Goal: Task Accomplishment & Management: Use online tool/utility

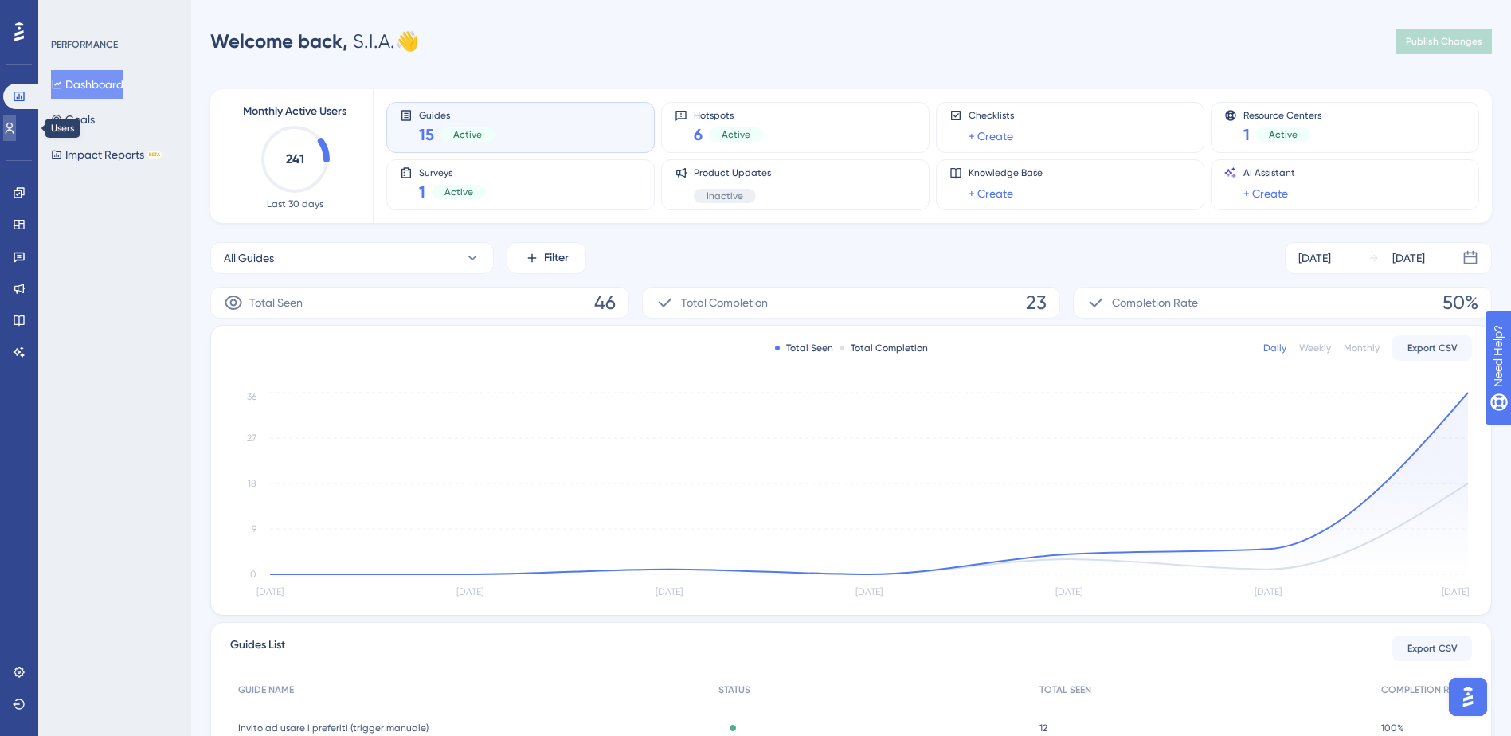
click at [16, 127] on icon at bounding box center [9, 128] width 13 height 13
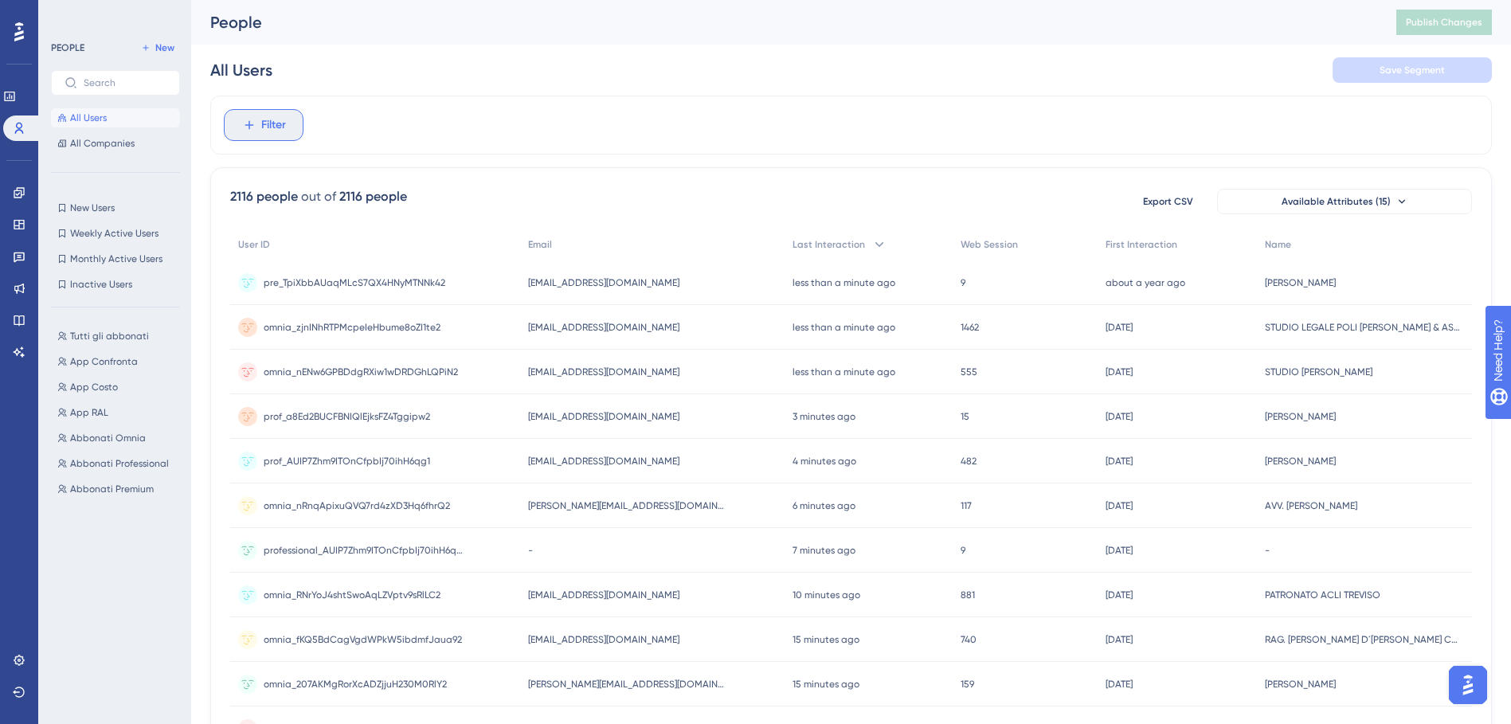
click at [253, 119] on icon at bounding box center [249, 125] width 14 height 14
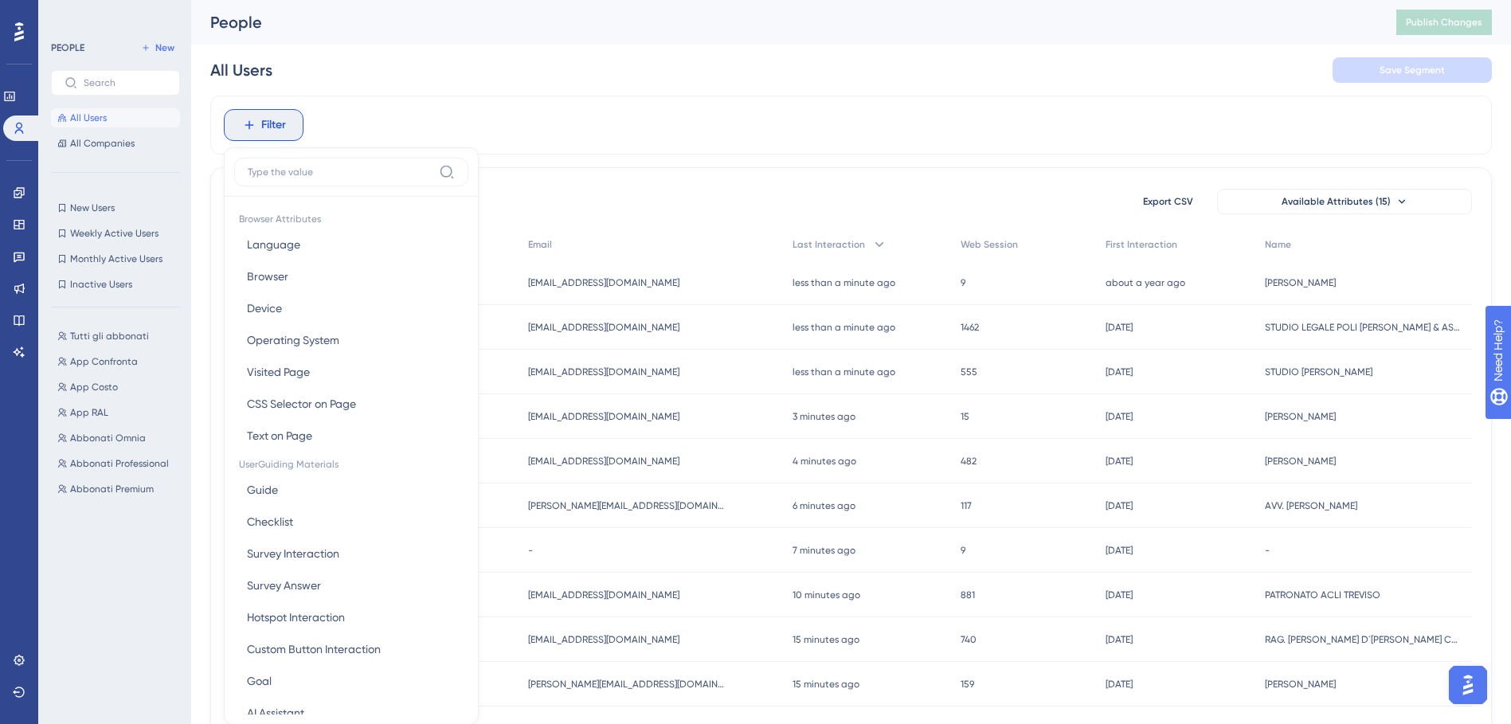
scroll to position [74, 0]
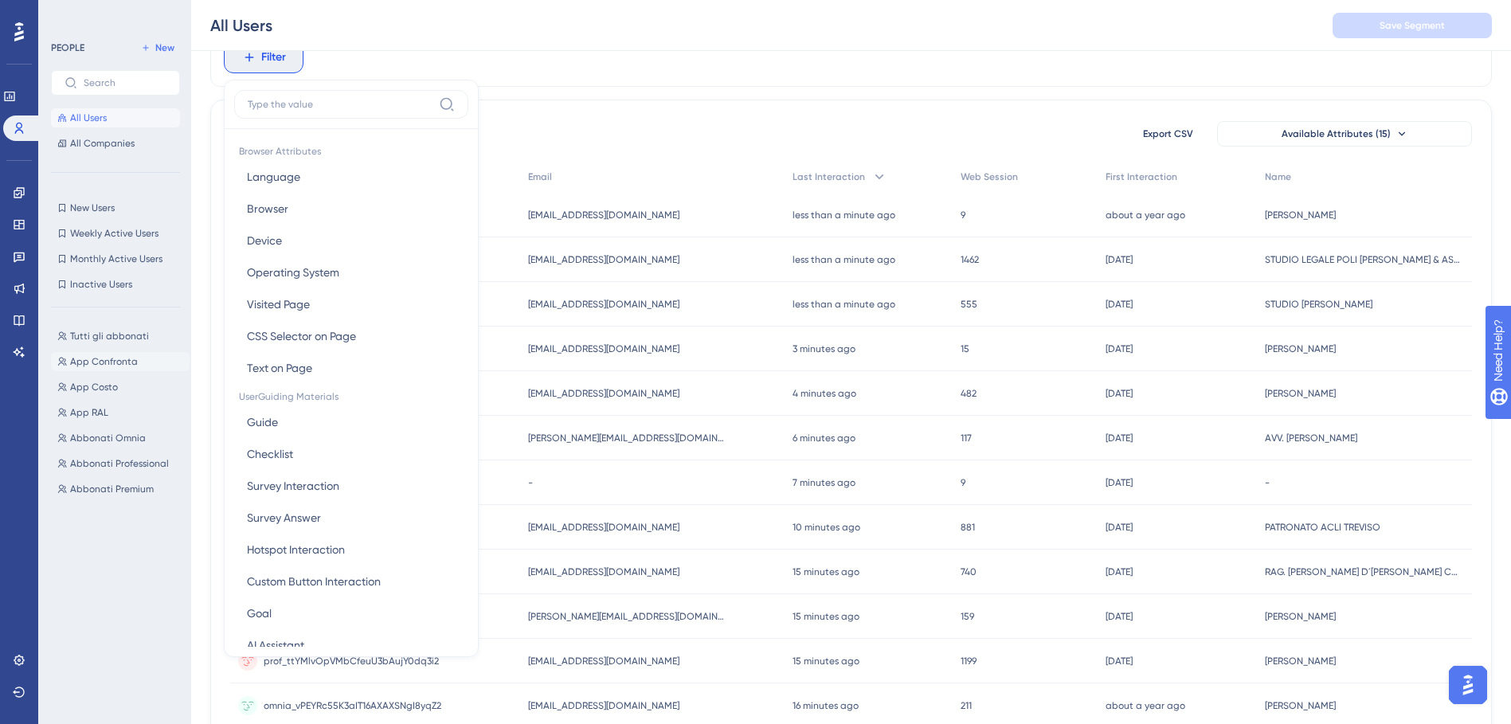
click at [118, 366] on span "App Confronta" at bounding box center [104, 361] width 68 height 13
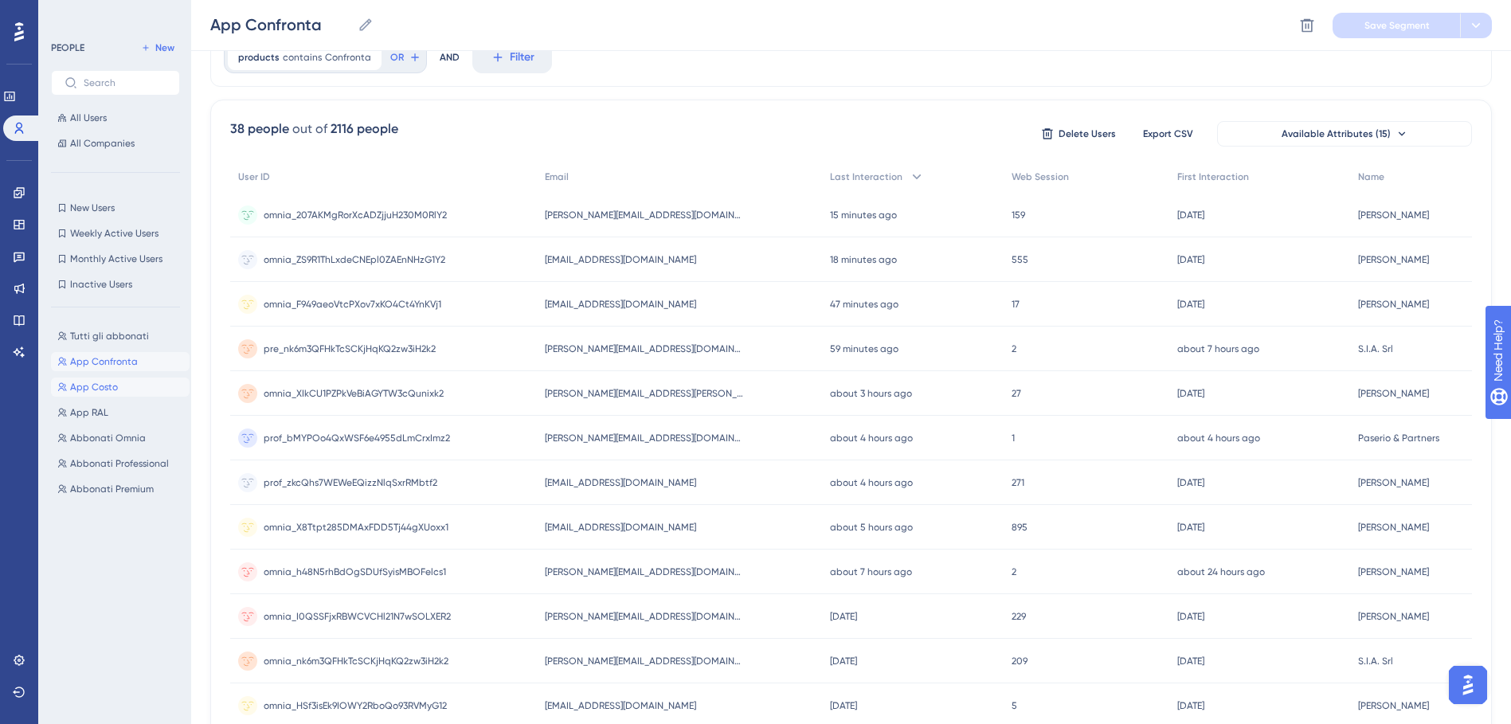
click at [104, 391] on span "App Costo" at bounding box center [94, 387] width 48 height 13
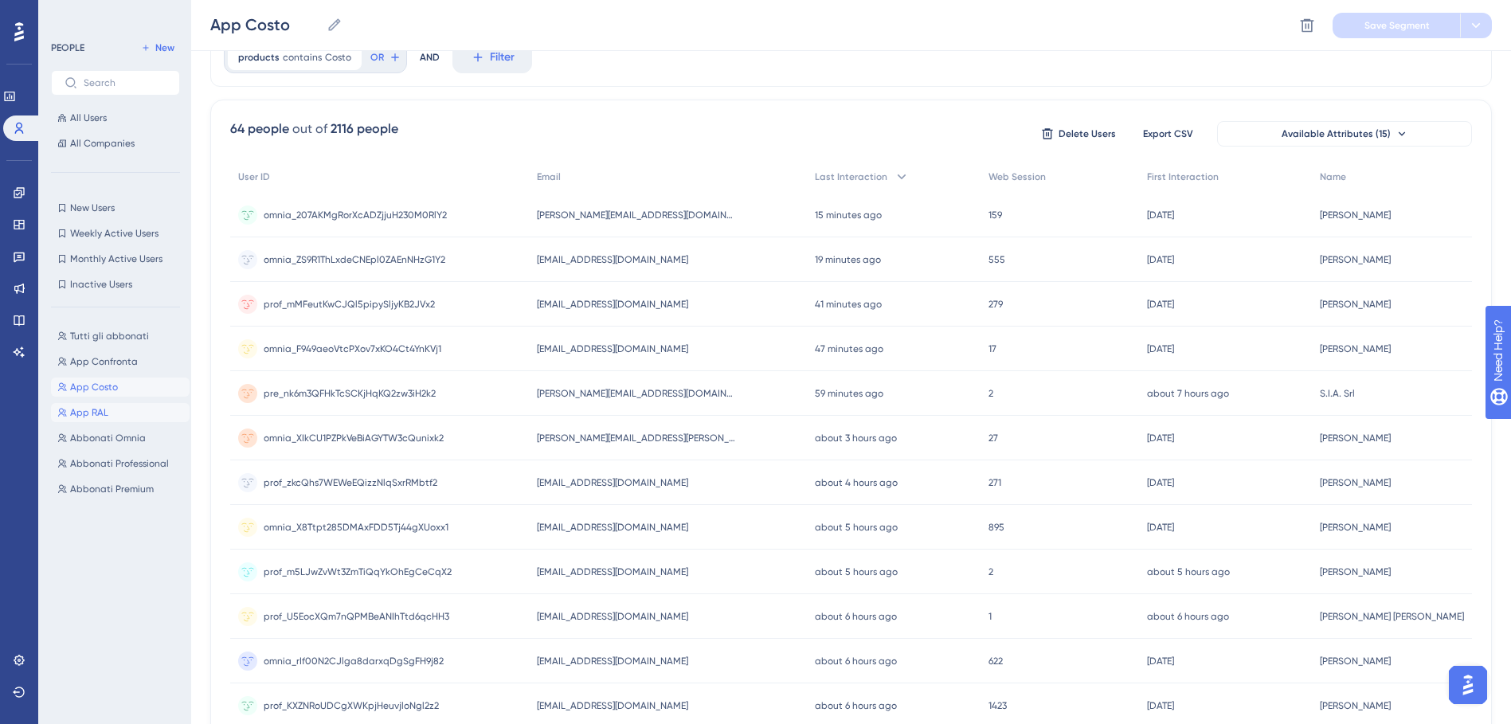
click at [94, 409] on span "App RAL" at bounding box center [89, 412] width 38 height 13
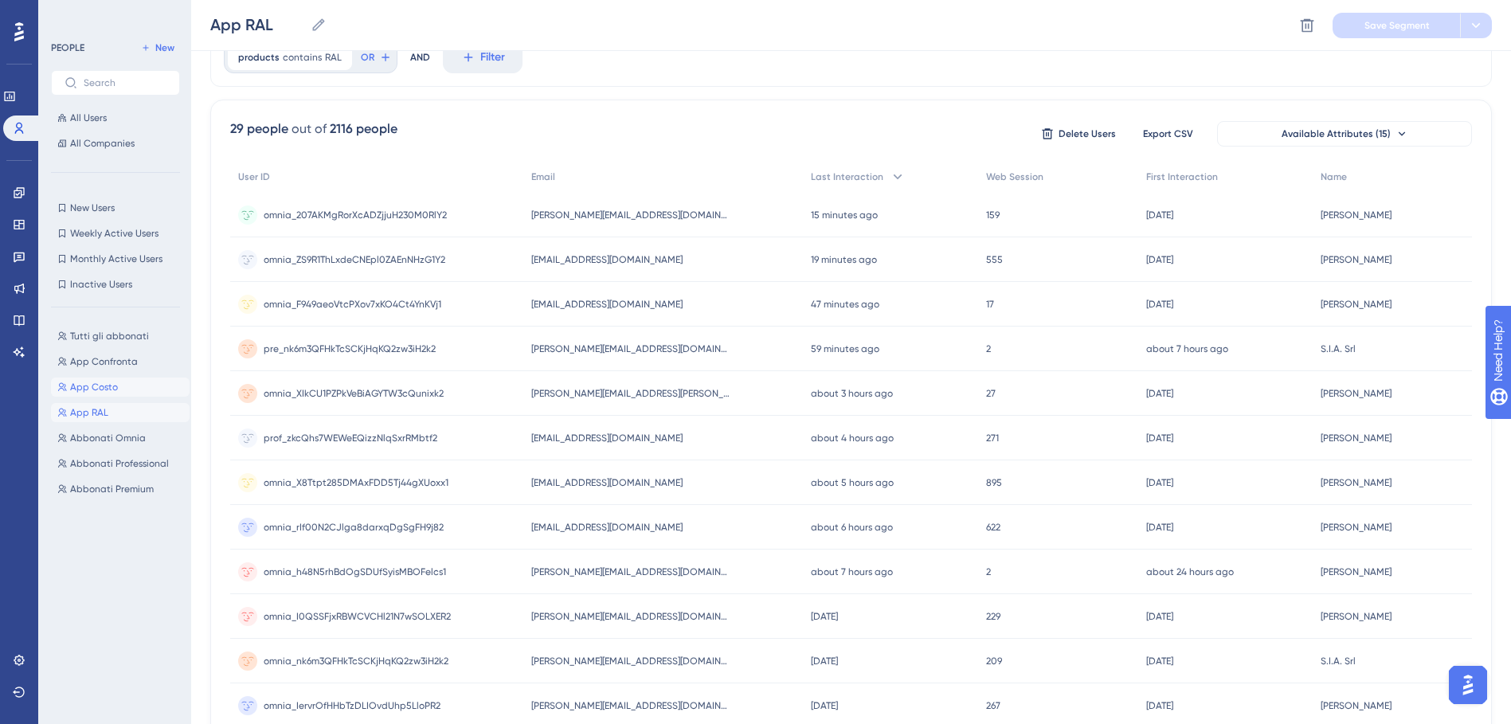
click at [106, 378] on button "App Costo App Costo" at bounding box center [120, 386] width 139 height 19
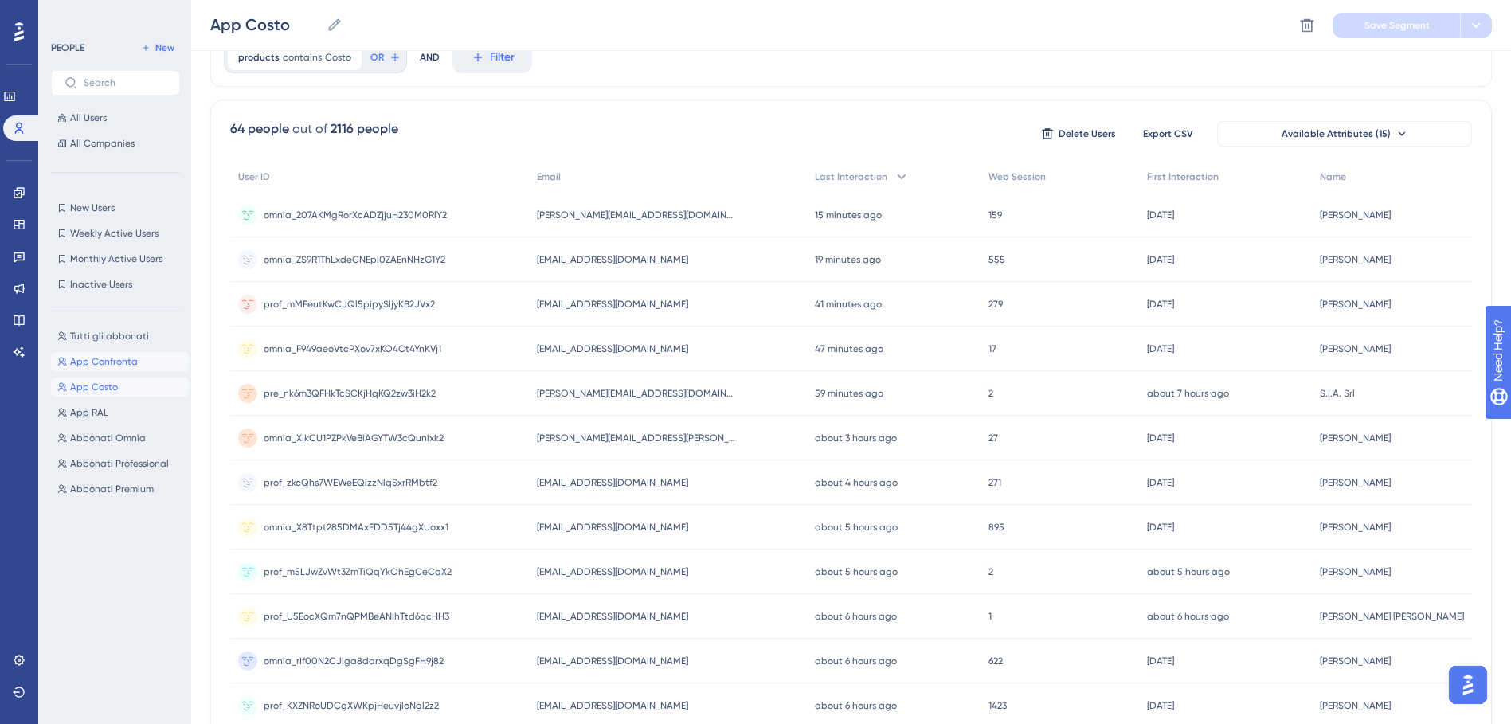
click at [113, 369] on button "App Confronta App Confronta" at bounding box center [120, 361] width 139 height 19
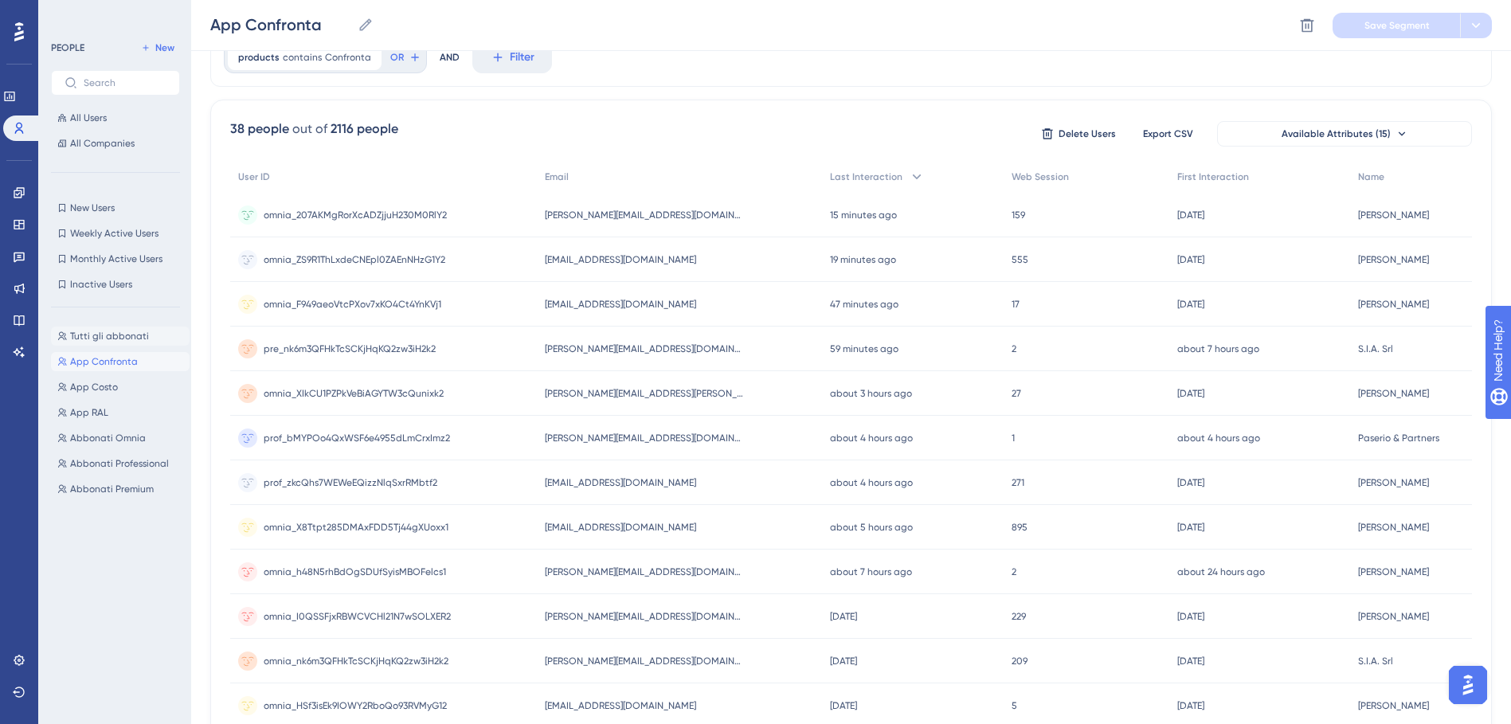
click at [116, 341] on span "Tutti gli abbonati" at bounding box center [109, 336] width 79 height 13
type input "Tutti gli abbonati"
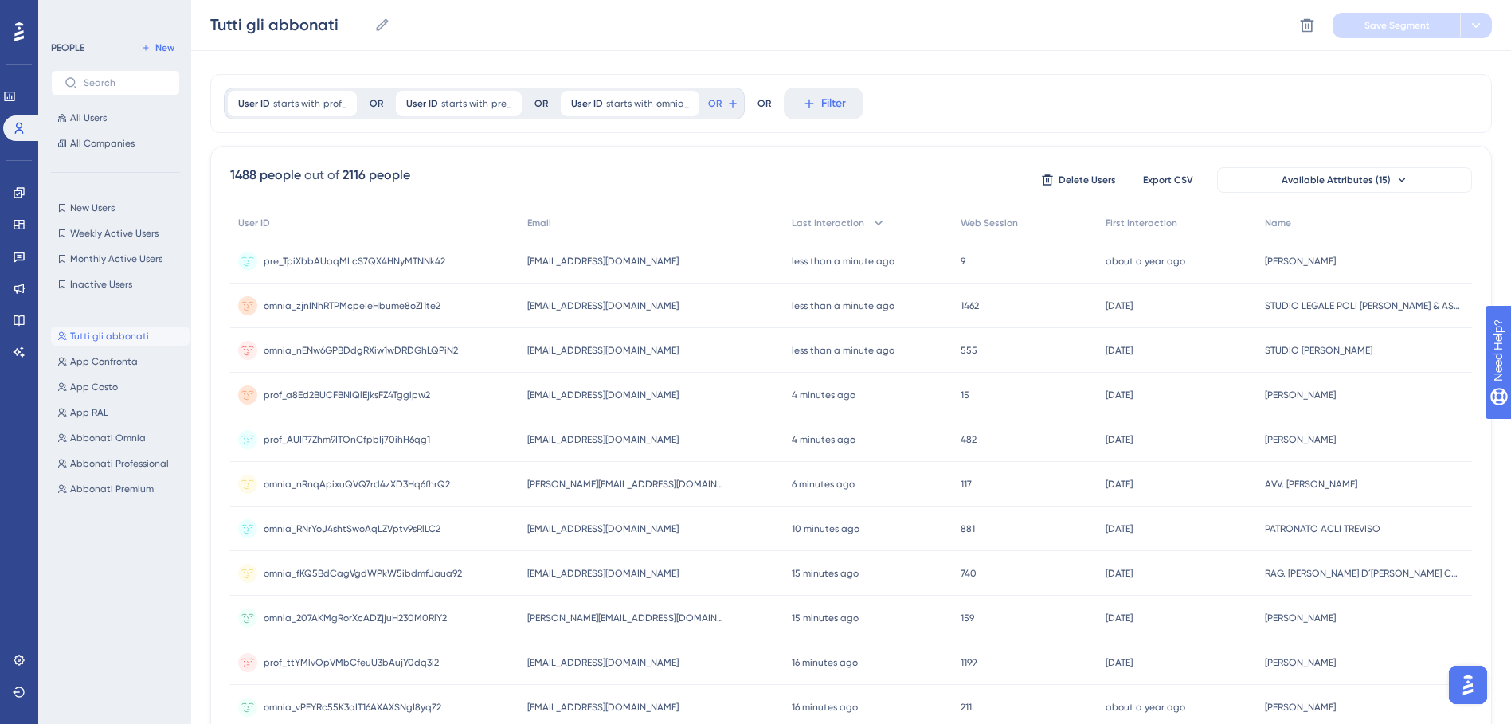
scroll to position [0, 0]
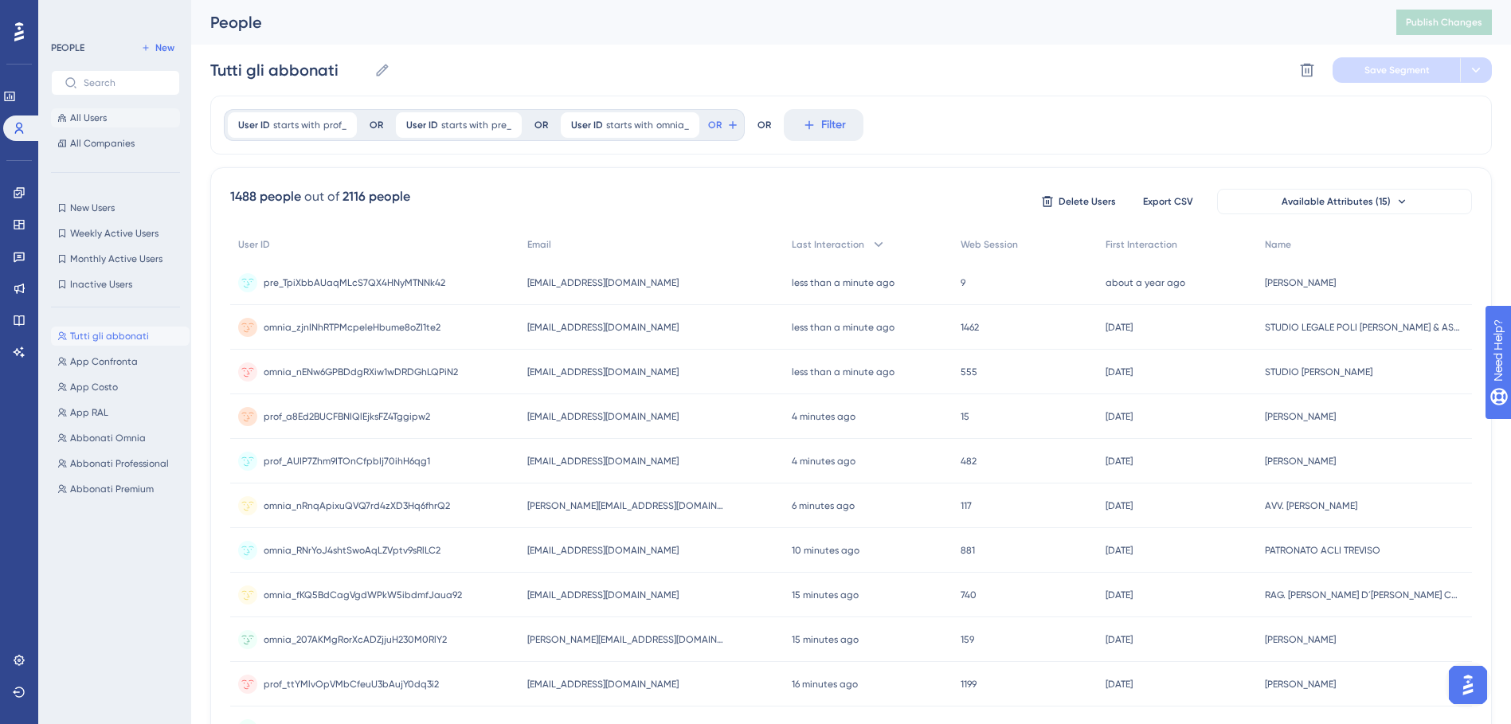
click at [103, 122] on span "All Users" at bounding box center [88, 117] width 37 height 13
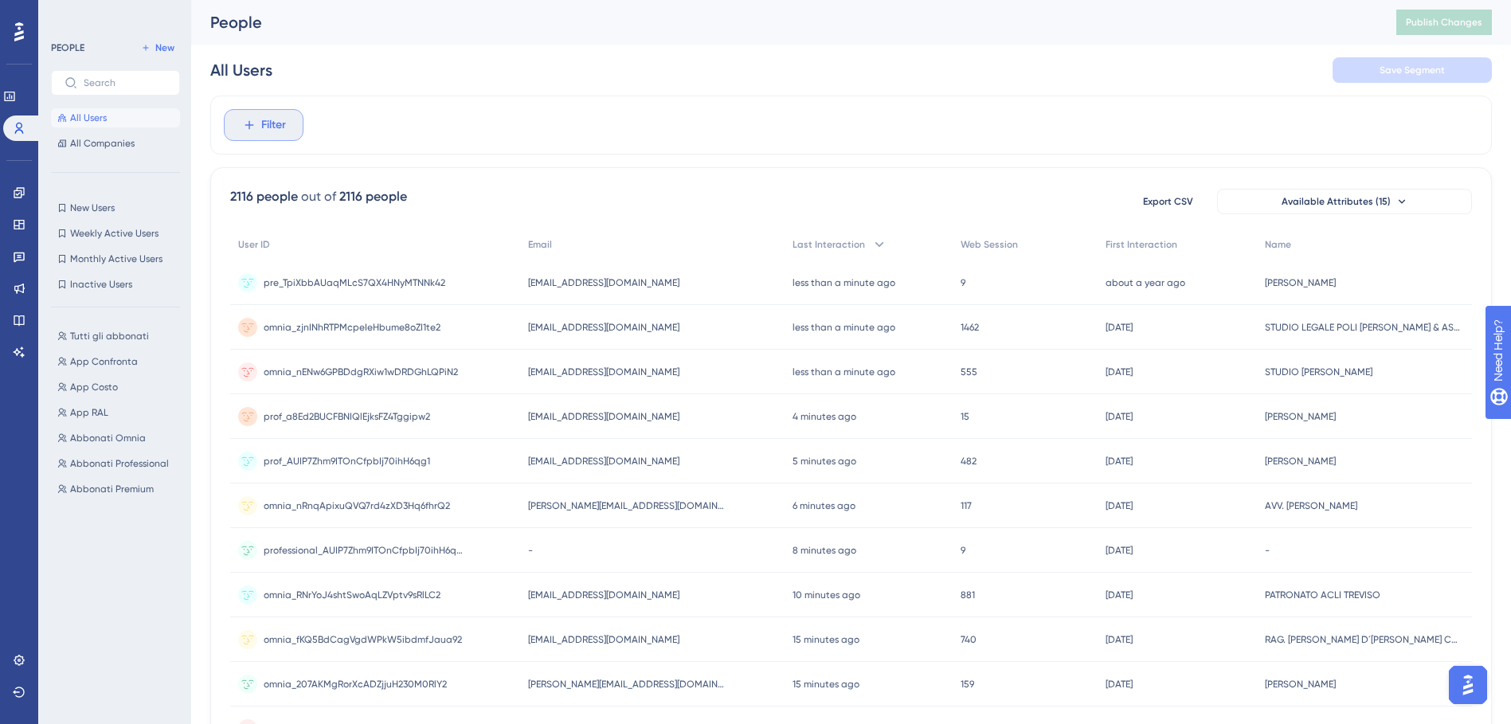
click at [268, 123] on span "Filter" at bounding box center [273, 124] width 25 height 19
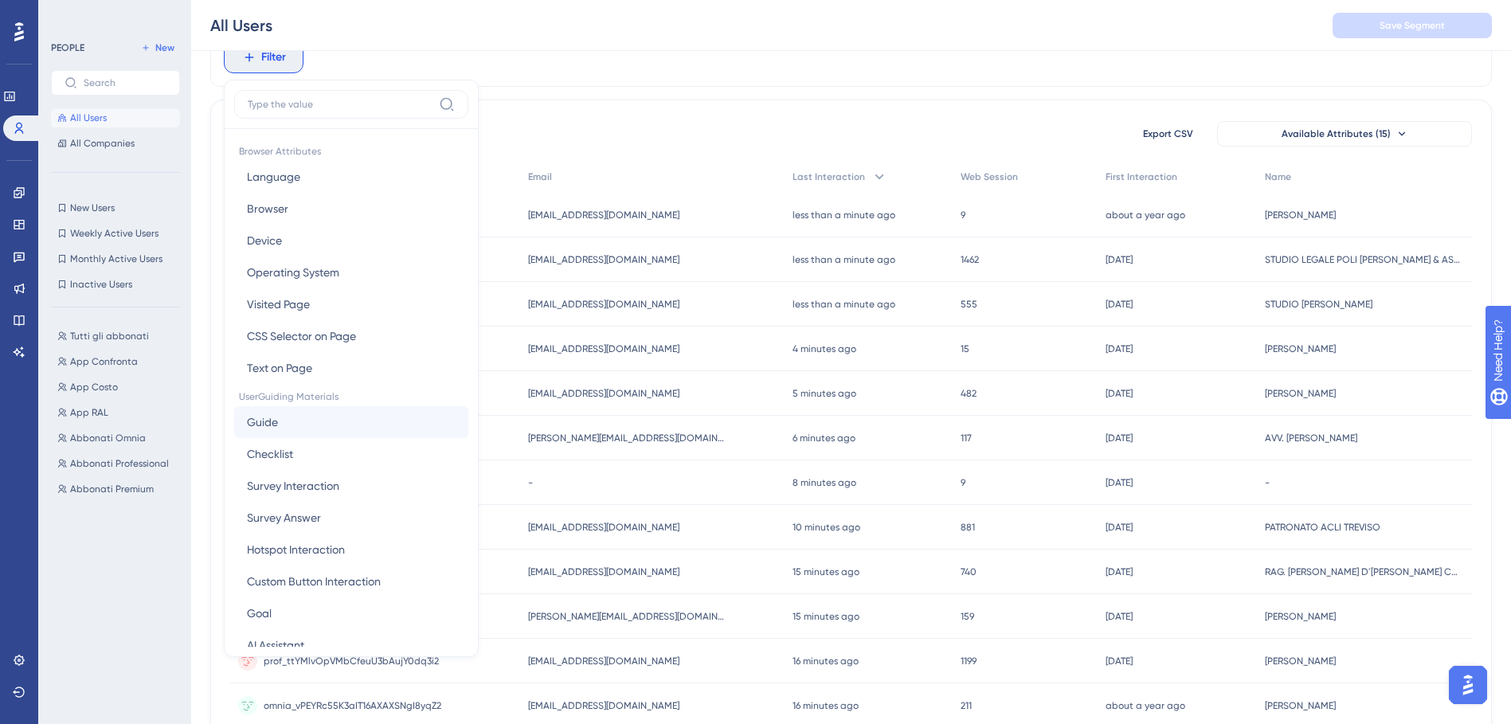
scroll to position [637, 0]
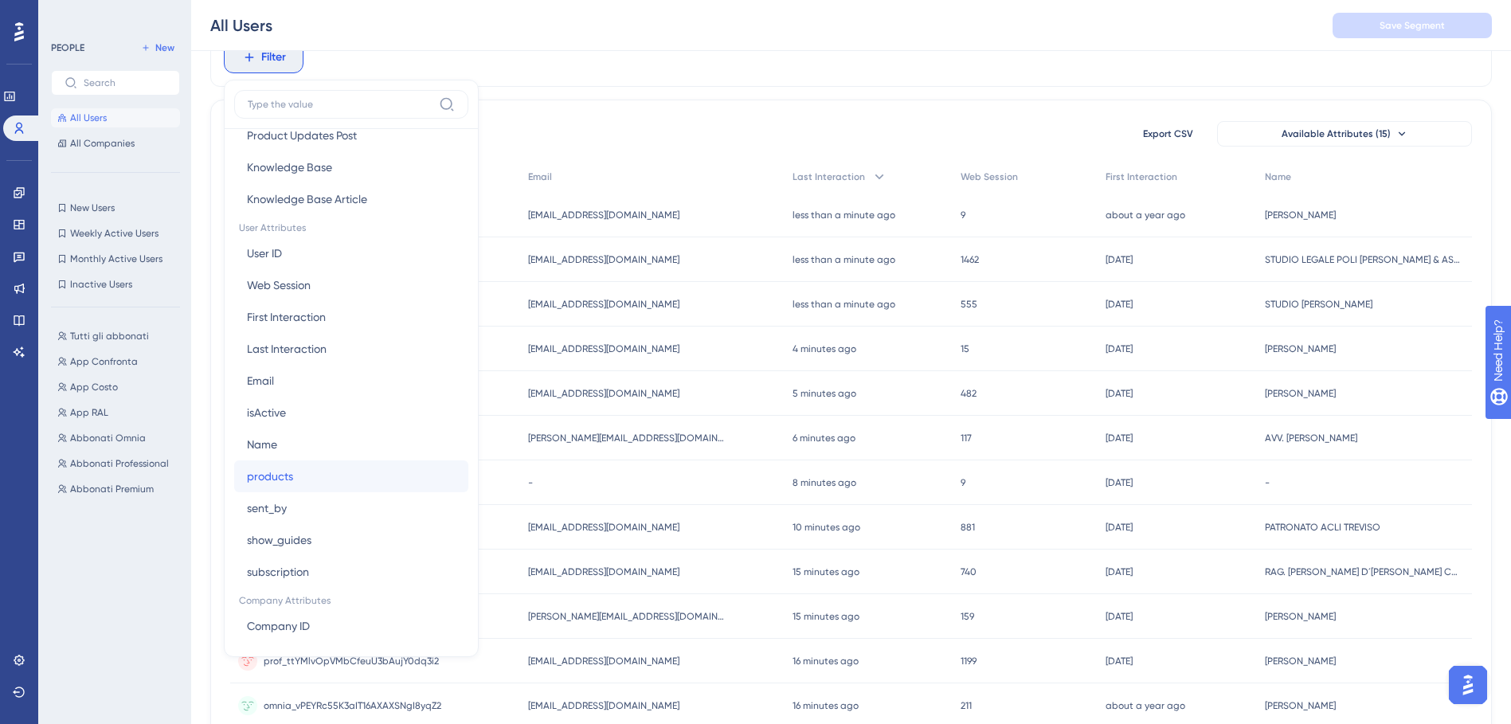
click at [268, 479] on span "products" at bounding box center [270, 476] width 46 height 19
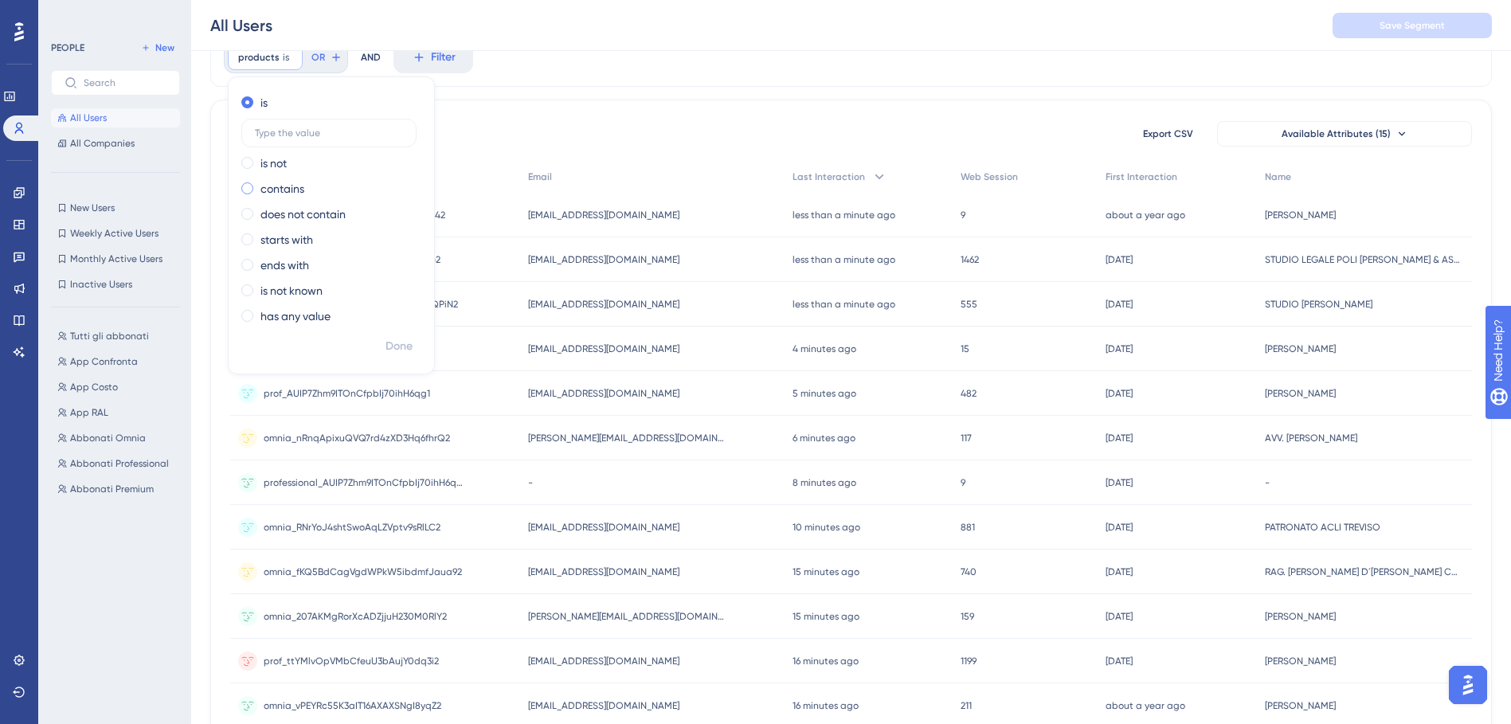
click at [261, 186] on label "contains" at bounding box center [282, 188] width 44 height 19
click at [272, 185] on input "text" at bounding box center [329, 183] width 148 height 11
type input "Confronta"
click at [389, 343] on span "Done" at bounding box center [398, 346] width 27 height 19
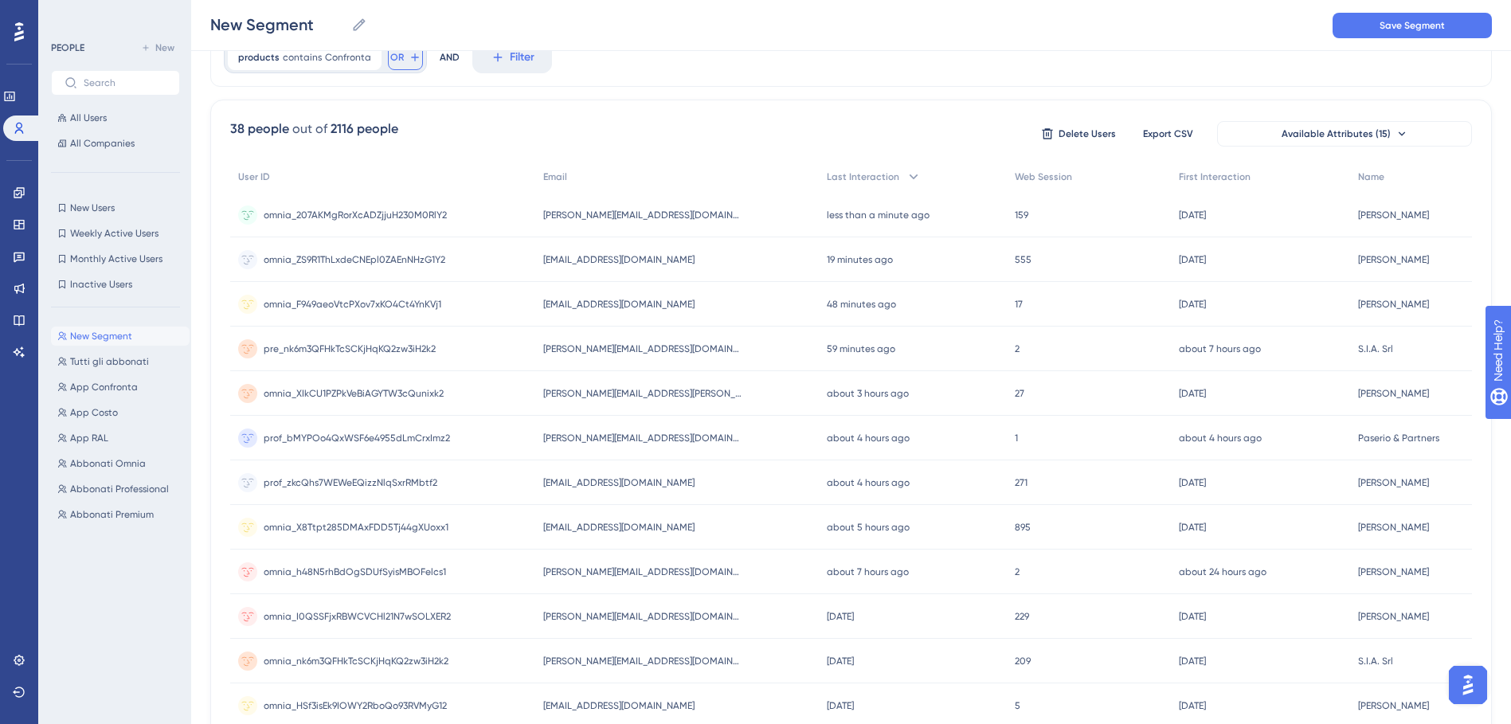
click at [397, 61] on span "OR" at bounding box center [397, 57] width 14 height 13
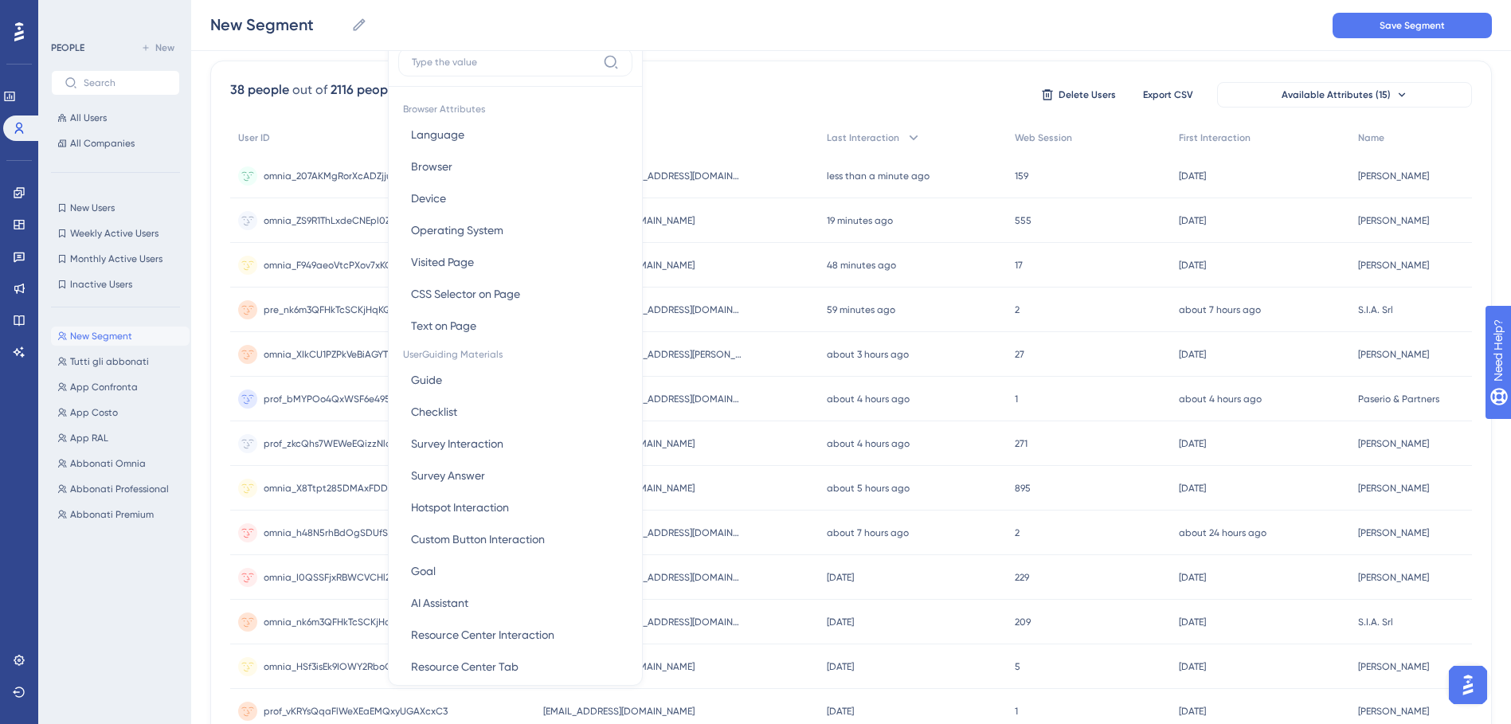
scroll to position [557, 0]
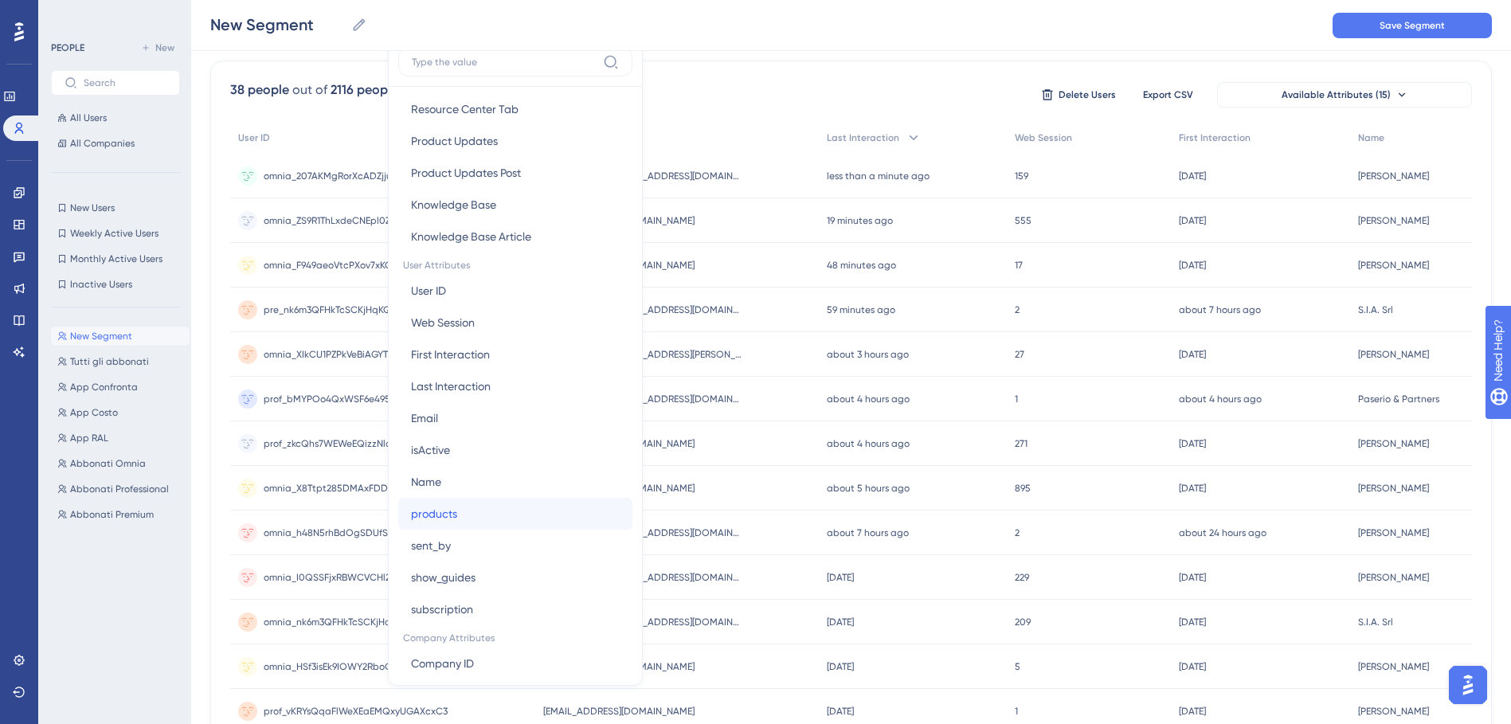
click at [463, 510] on button "products products" at bounding box center [515, 514] width 234 height 32
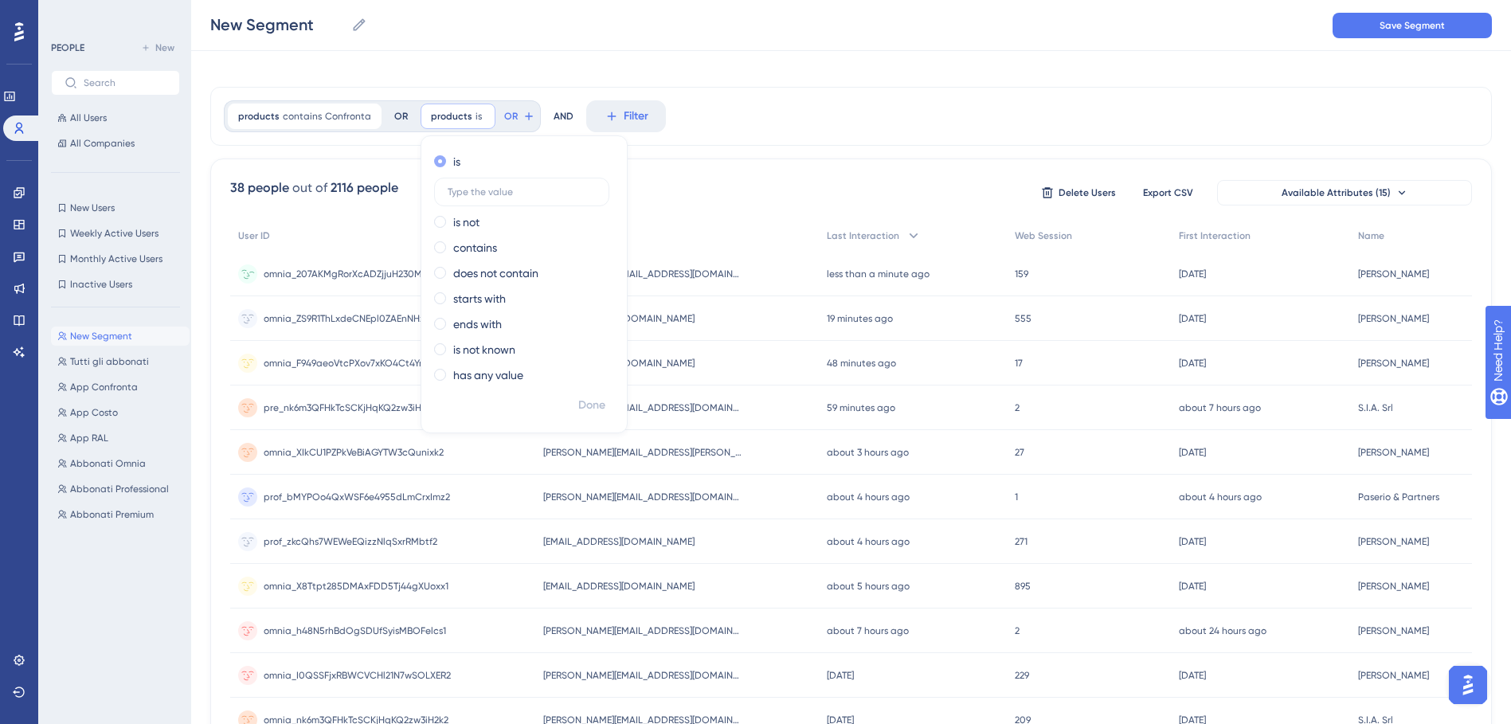
scroll to position [0, 0]
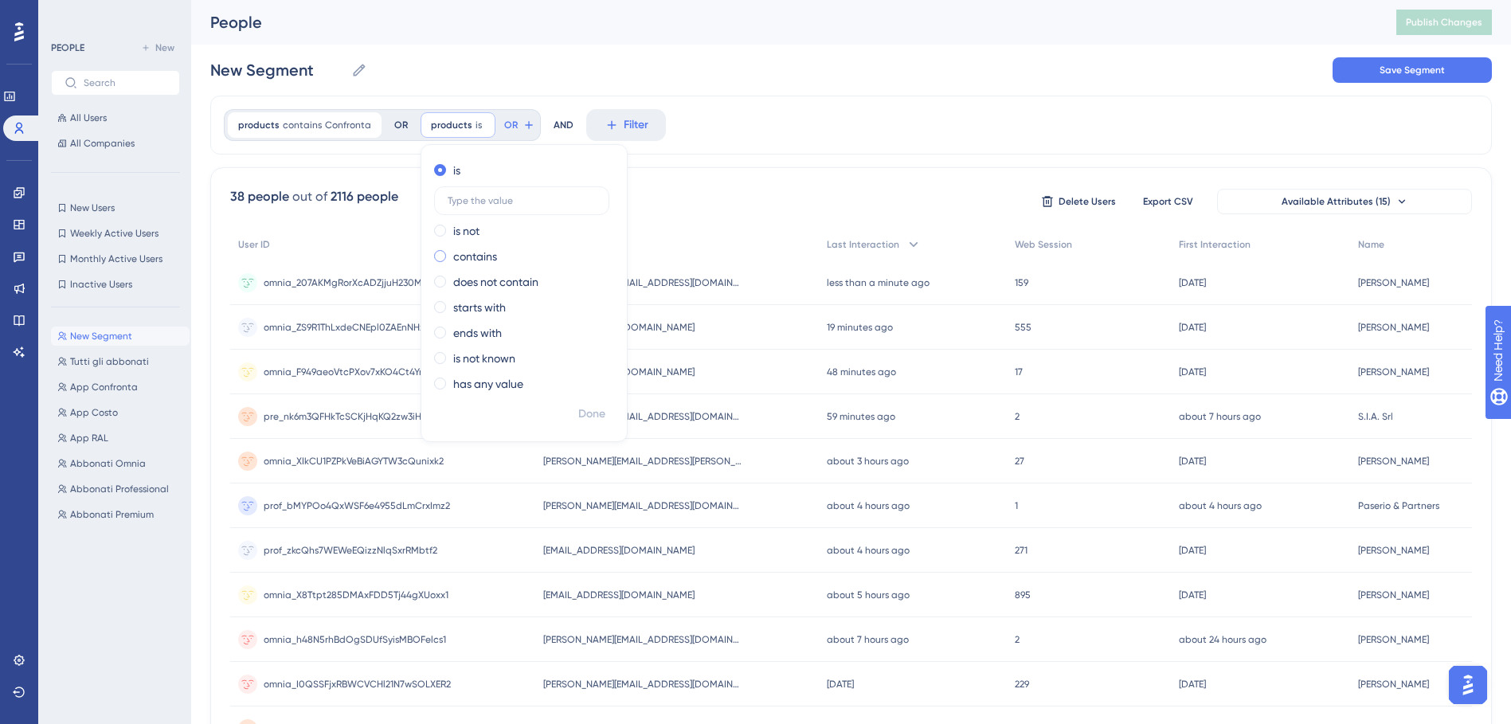
click at [459, 261] on label "contains" at bounding box center [475, 256] width 44 height 19
click at [467, 247] on input "text" at bounding box center [522, 251] width 148 height 11
type input "RAL"
click at [572, 123] on icon at bounding box center [578, 125] width 13 height 13
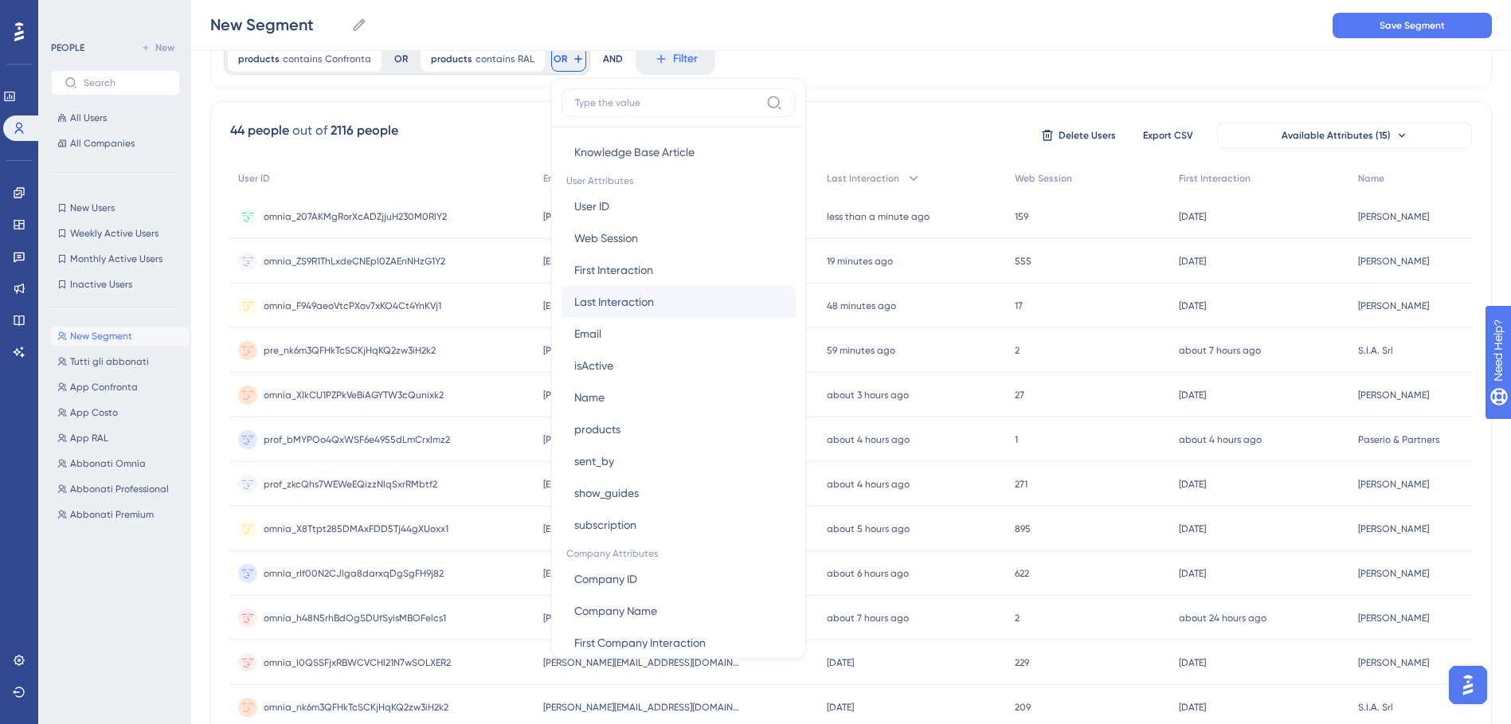
scroll to position [717, 0]
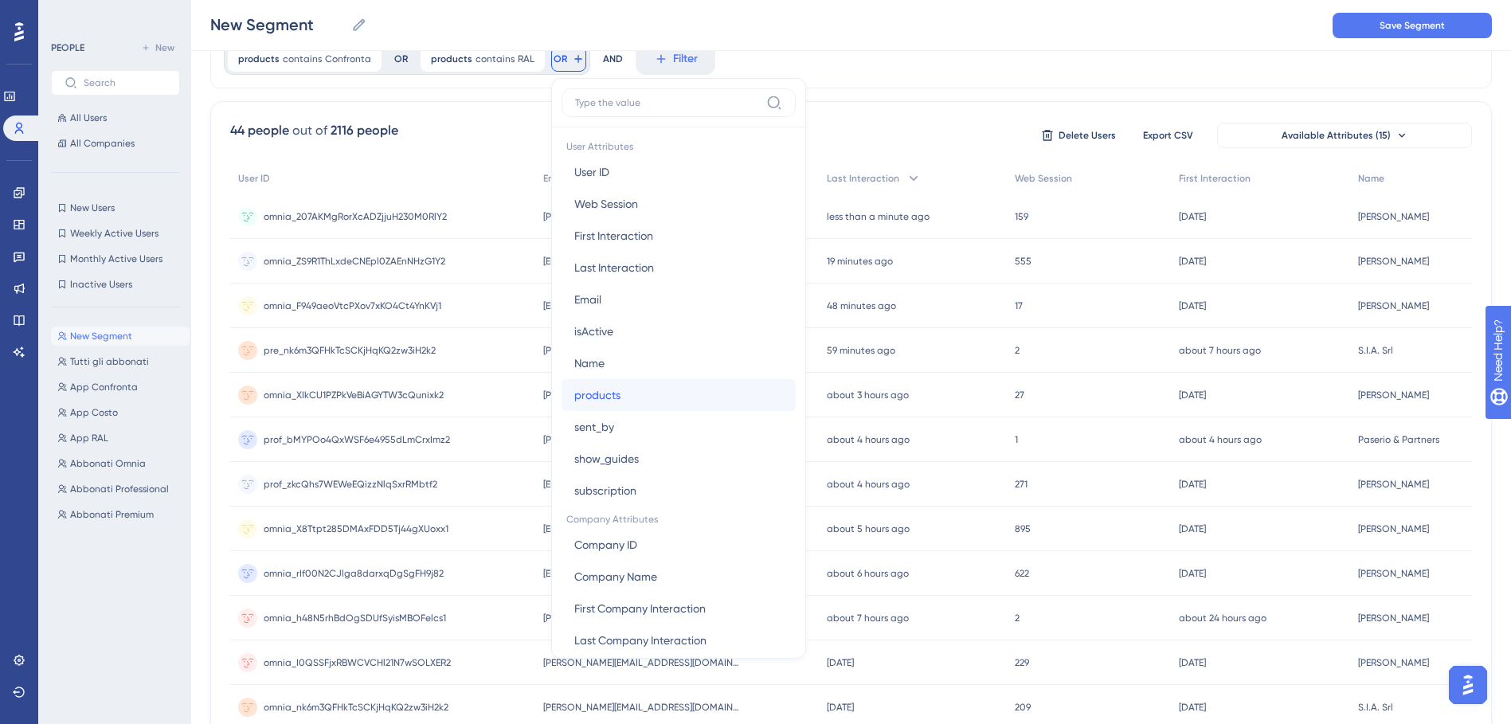
click at [598, 389] on span "products" at bounding box center [597, 394] width 46 height 19
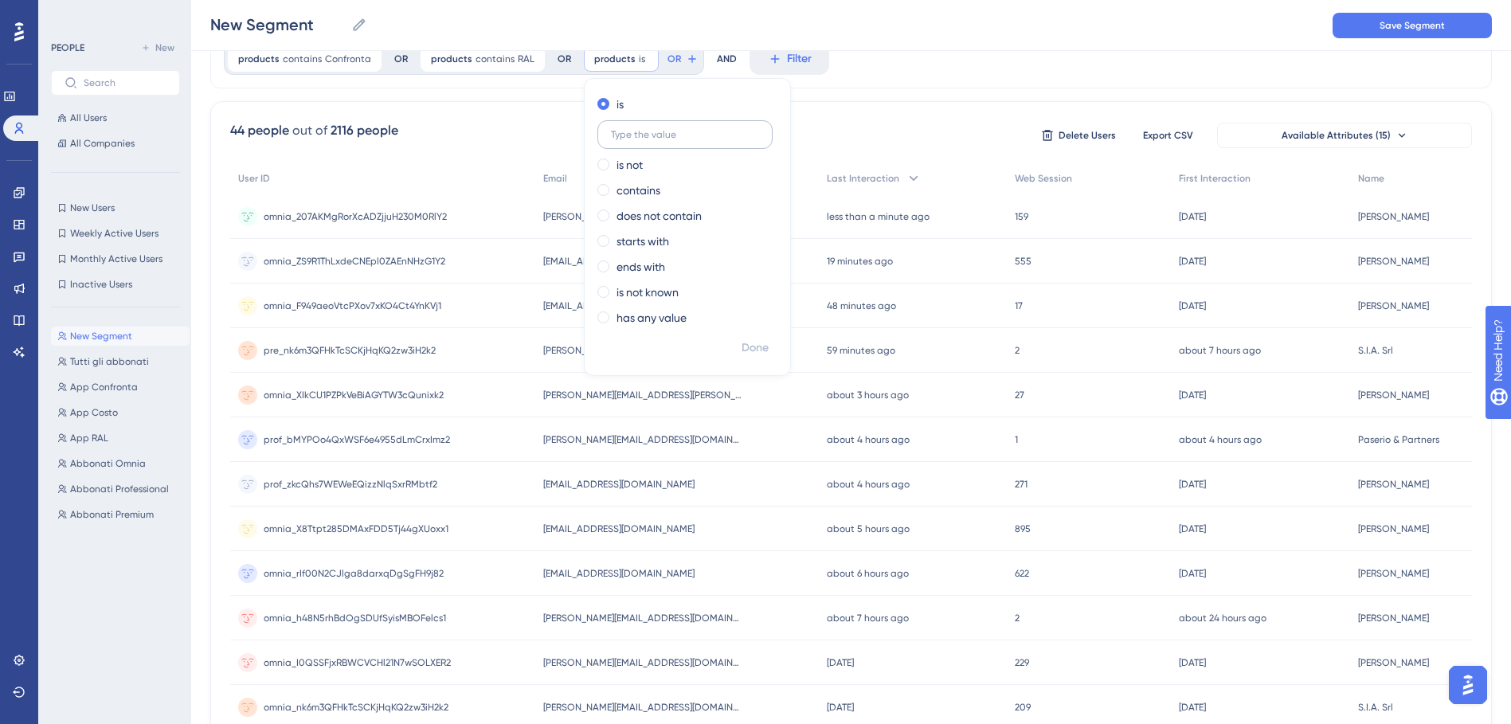
scroll to position [0, 0]
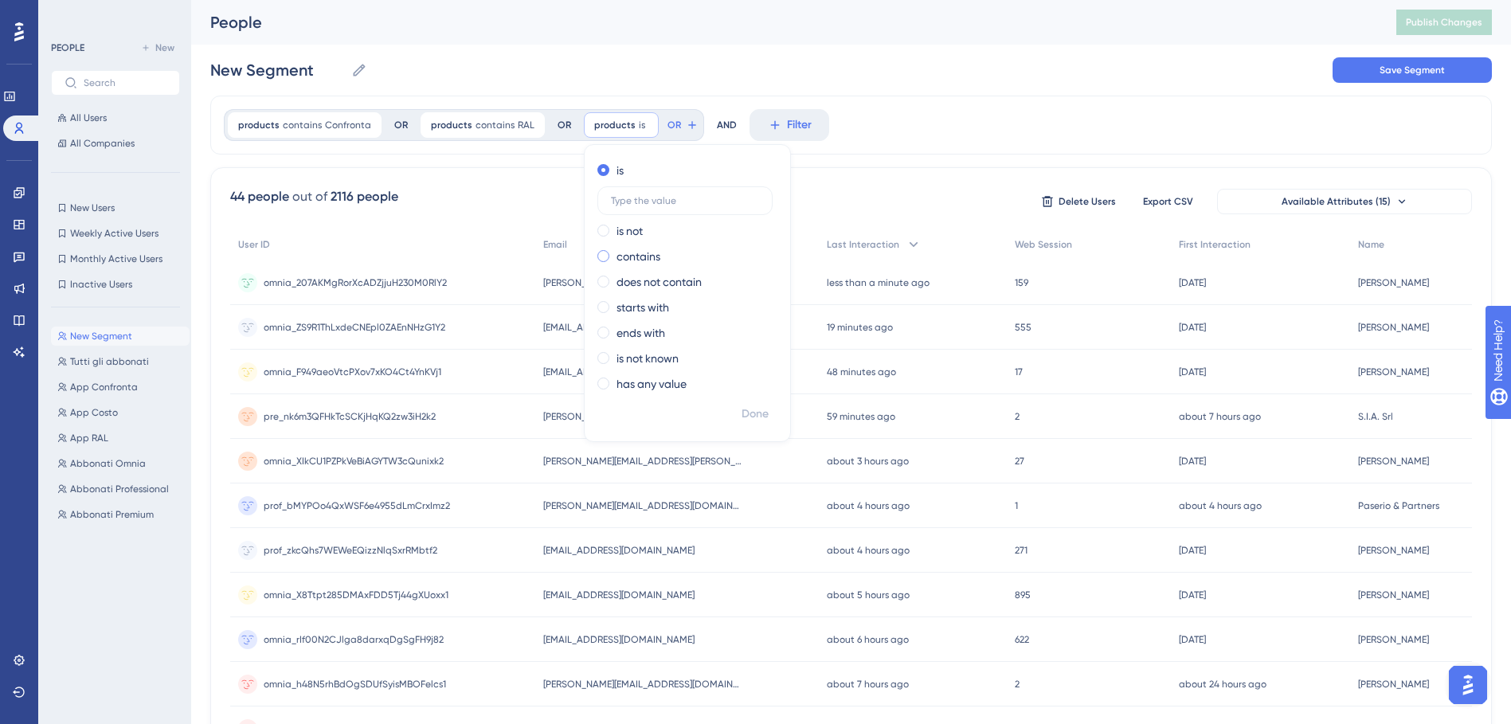
click at [602, 258] on div "contains" at bounding box center [684, 256] width 174 height 19
click at [624, 246] on input "text" at bounding box center [685, 251] width 148 height 11
type input "Costo"
click at [741, 423] on span "Done" at bounding box center [754, 414] width 27 height 19
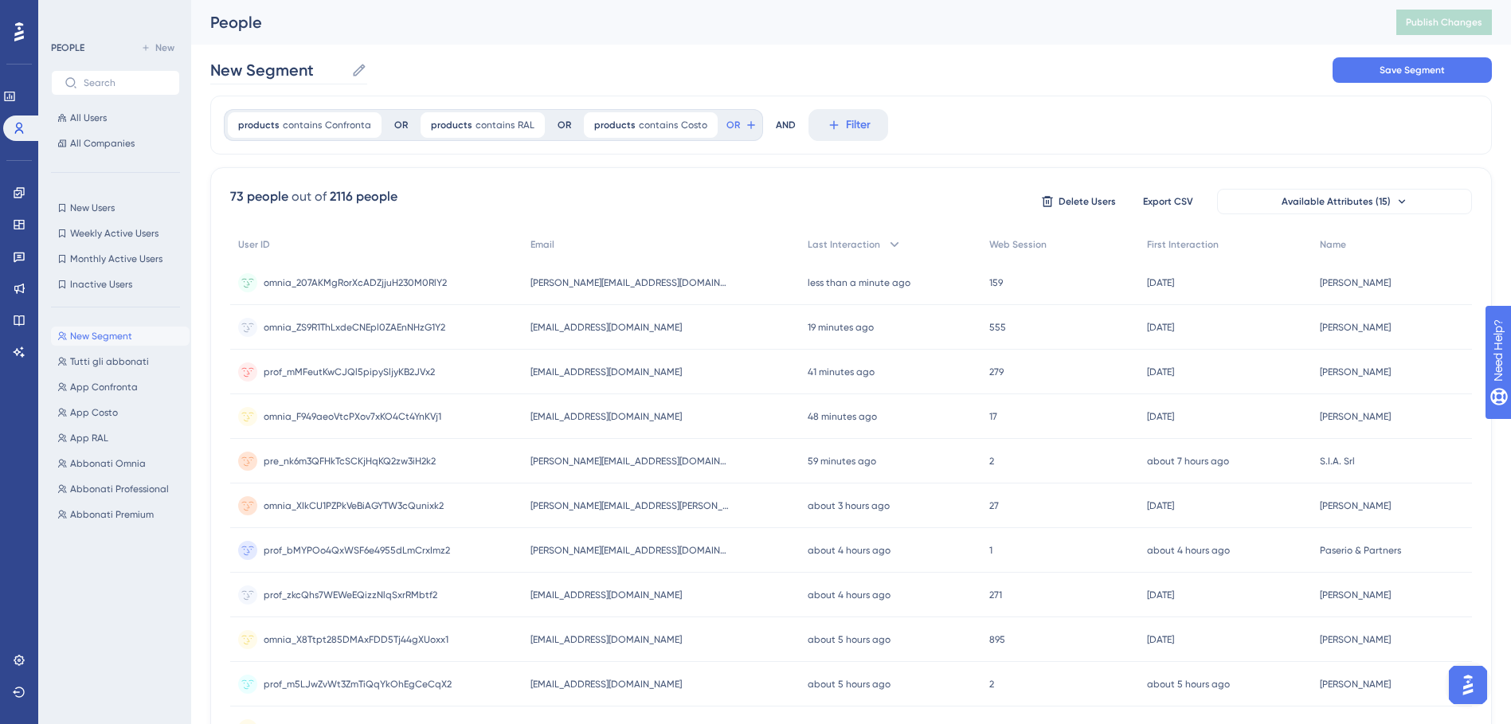
click at [363, 68] on icon at bounding box center [359, 70] width 16 height 16
click at [345, 68] on input "New Segment" at bounding box center [277, 70] width 135 height 22
drag, startPoint x: 319, startPoint y: 70, endPoint x: 203, endPoint y: 66, distance: 115.5
click at [203, 66] on div "Performance Users Engagement Widgets Feedback Product Updates Knowledge Base AI…" at bounding box center [851, 624] width 1320 height 1249
type input "Abbonati App"
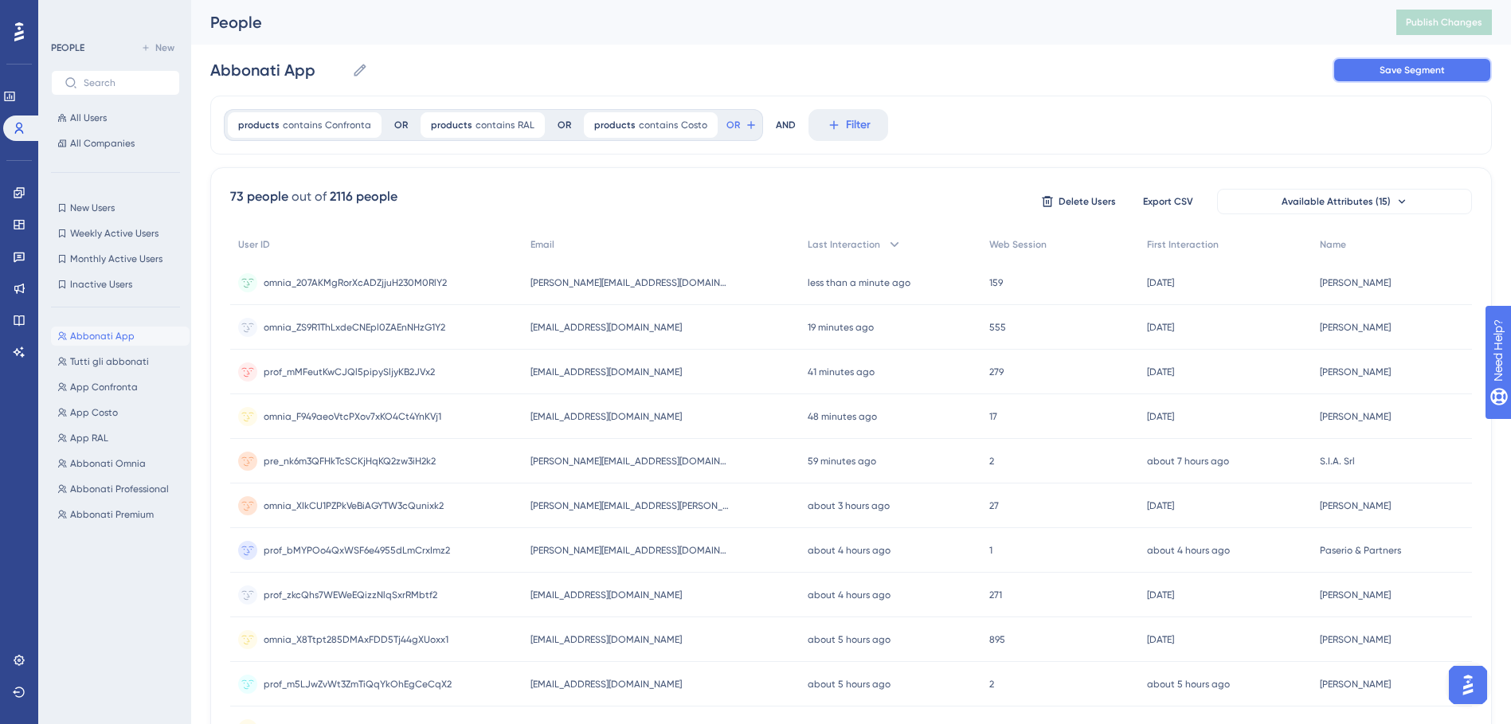
click at [1406, 69] on span "Save Segment" at bounding box center [1411, 70] width 65 height 13
drag, startPoint x: 89, startPoint y: 340, endPoint x: 80, endPoint y: 573, distance: 232.7
click at [80, 573] on div "Abbonati App Abbonati App Tutti gli abbonati Tutti gli abbonati App Confronta A…" at bounding box center [120, 507] width 139 height 375
click at [105, 334] on span "Abbonati App" at bounding box center [102, 336] width 65 height 13
drag, startPoint x: 77, startPoint y: 335, endPoint x: 75, endPoint y: 372, distance: 36.7
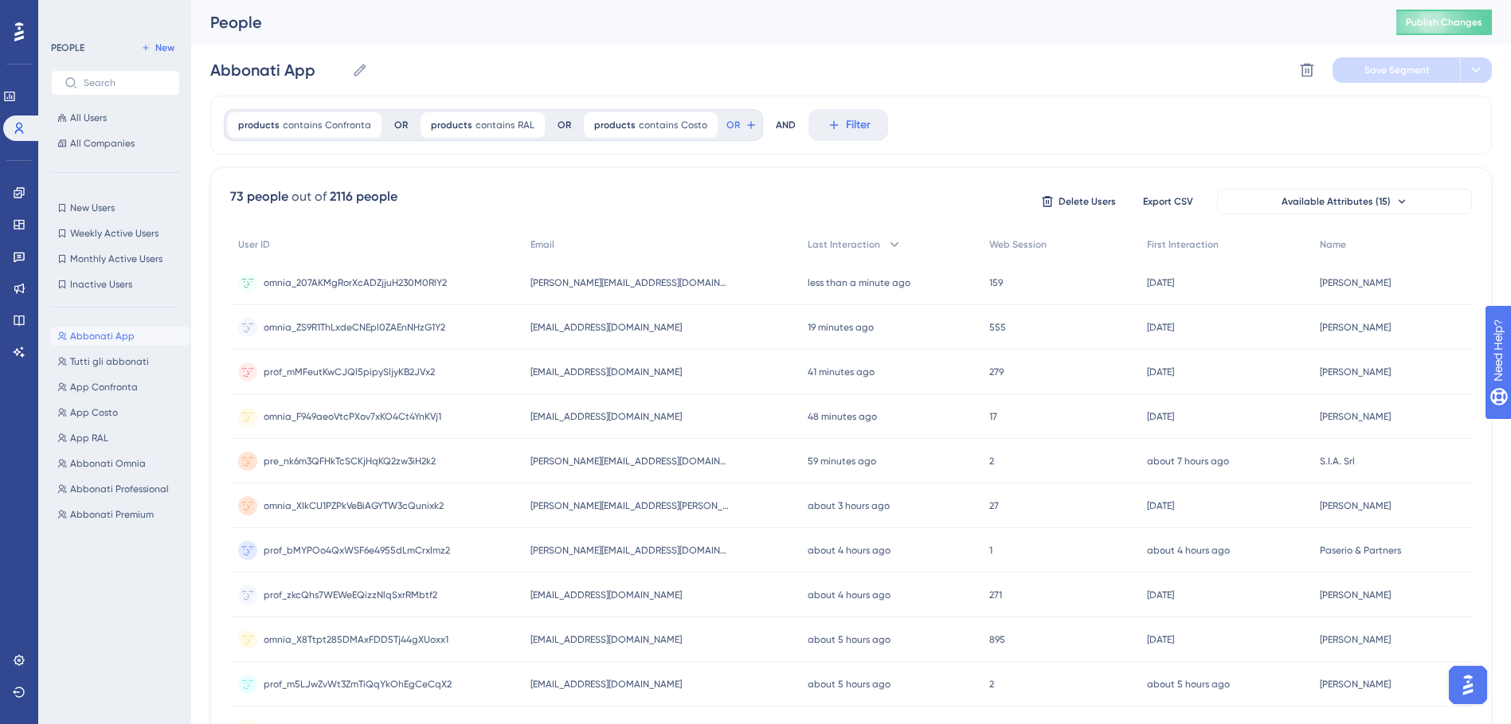
click at [72, 378] on div "Abbonati App Abbonati App Tutti gli abbonati Tutti gli abbonati App Confronta A…" at bounding box center [120, 507] width 139 height 375
click at [134, 331] on button "Abbonati App Abbonati App" at bounding box center [120, 335] width 139 height 19
drag, startPoint x: 134, startPoint y: 331, endPoint x: 62, endPoint y: 587, distance: 265.5
click at [62, 587] on div "Abbonati App Abbonati App Tutti gli abbonati Tutti gli abbonati App Confronta A…" at bounding box center [120, 507] width 139 height 375
click at [1419, 22] on span "Publish Changes" at bounding box center [1444, 22] width 76 height 13
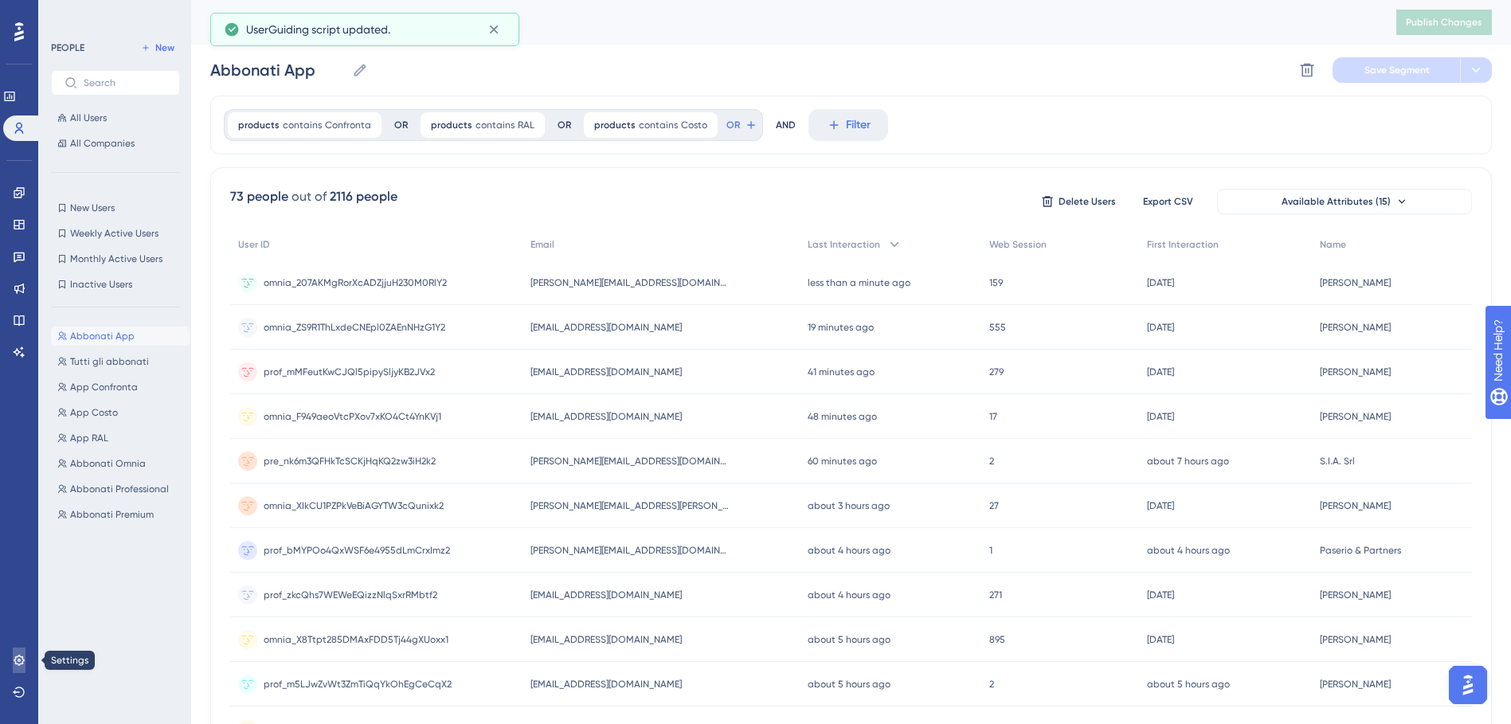
click at [19, 660] on icon at bounding box center [19, 660] width 13 height 13
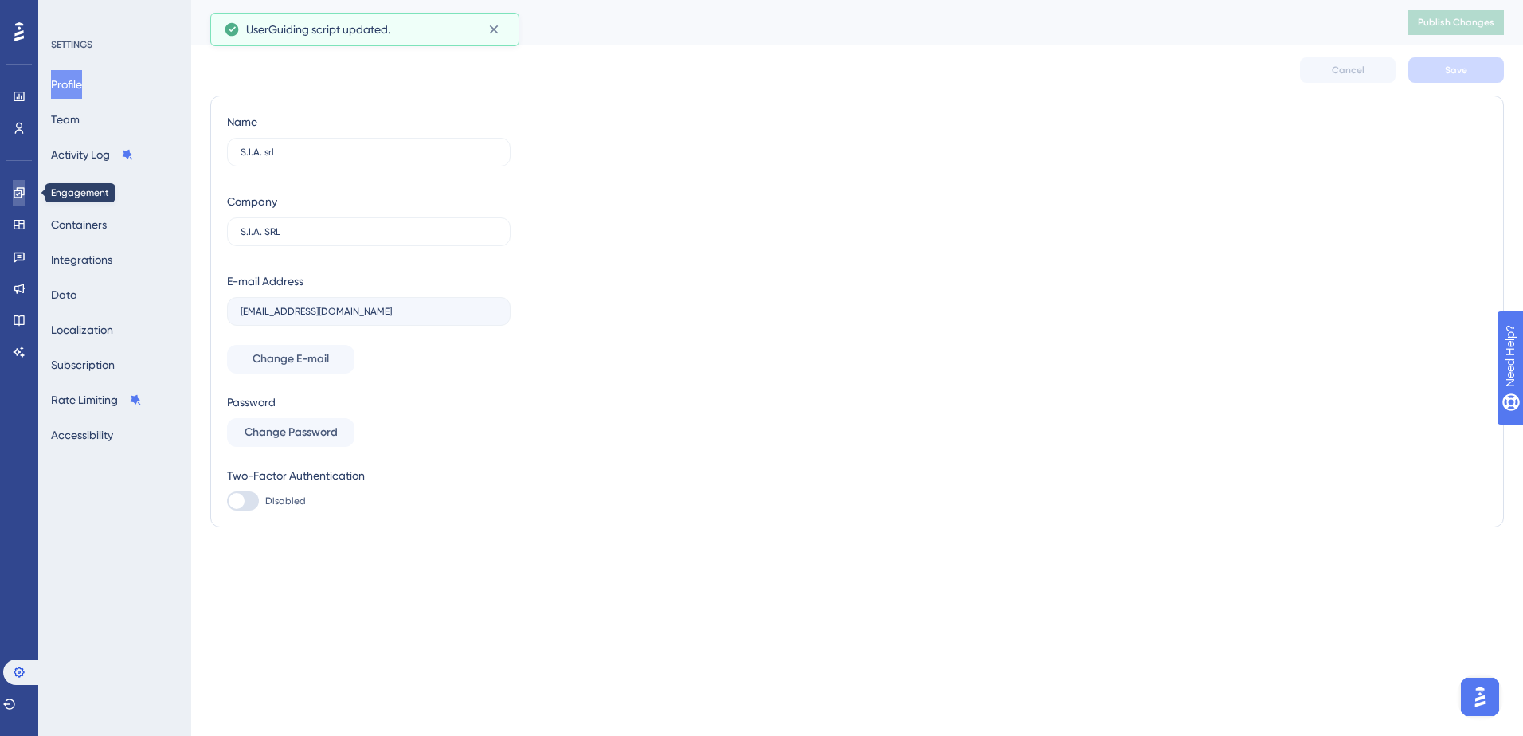
click at [13, 194] on link at bounding box center [19, 192] width 13 height 25
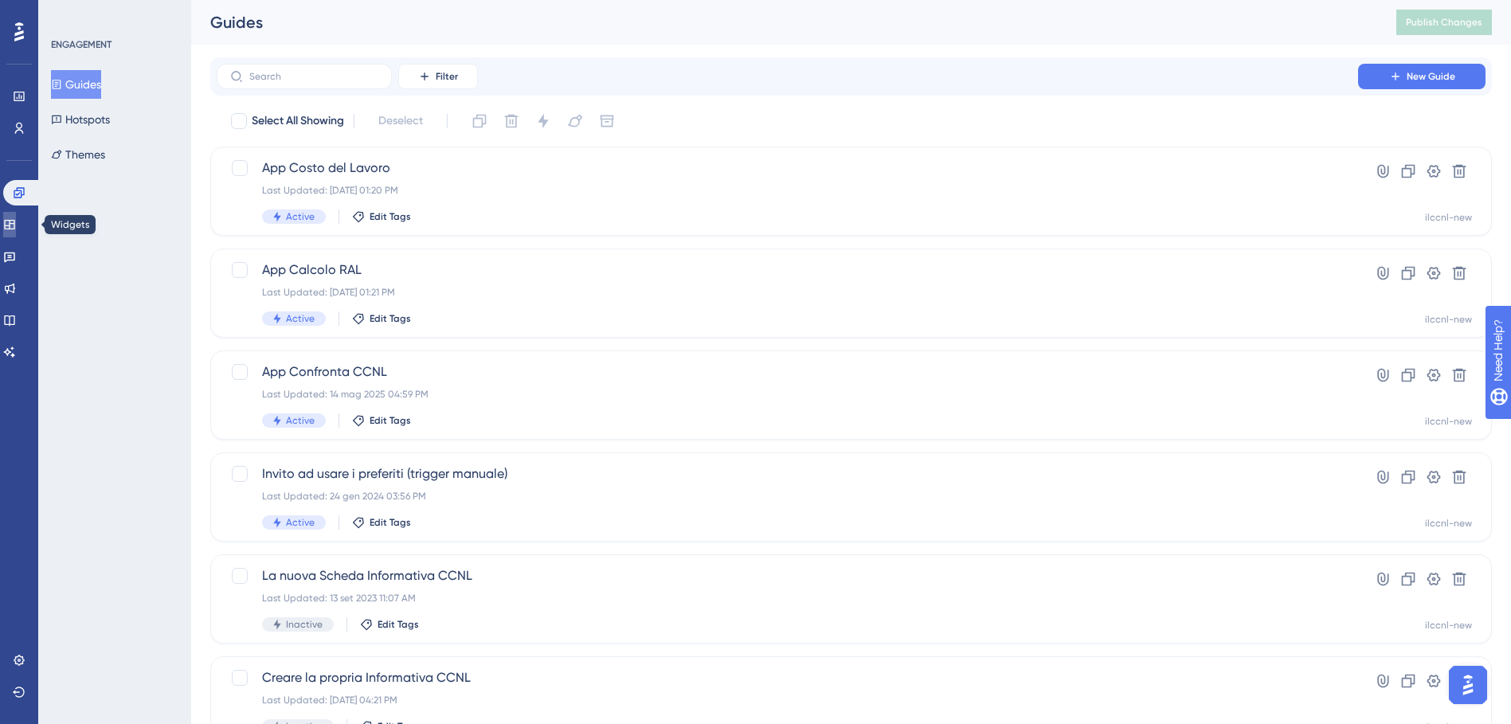
click at [14, 225] on icon at bounding box center [9, 225] width 10 height 10
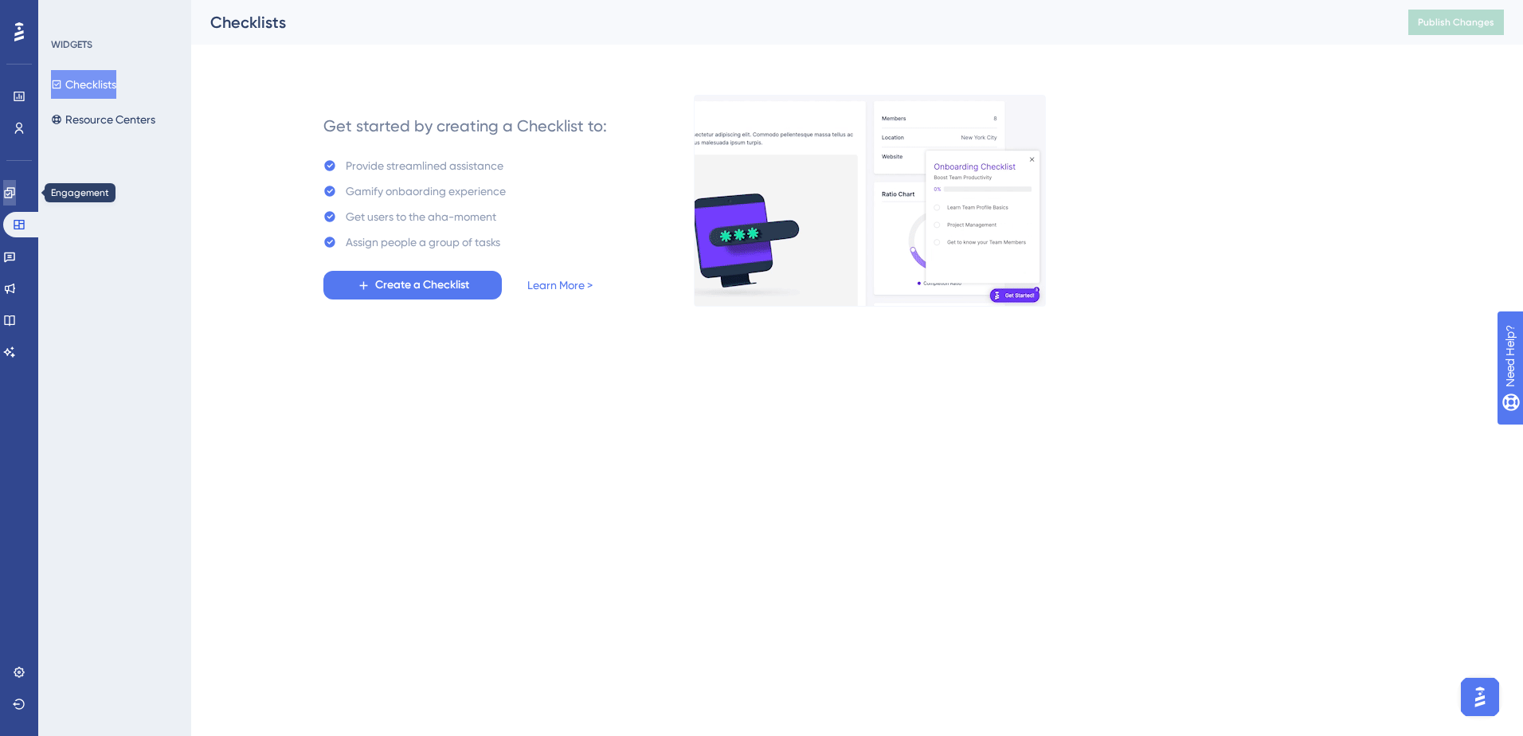
click at [16, 192] on icon at bounding box center [9, 192] width 13 height 13
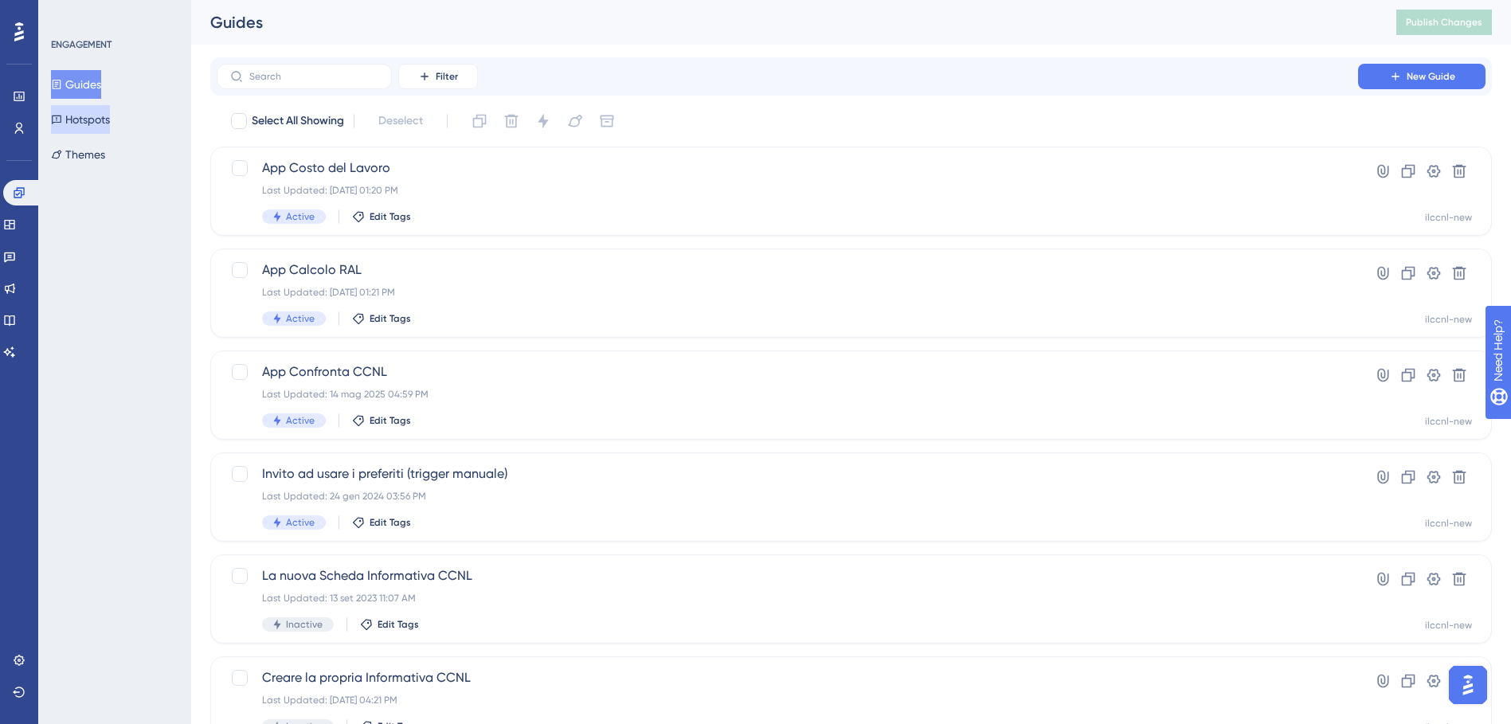
click at [83, 117] on button "Hotspots" at bounding box center [80, 119] width 59 height 29
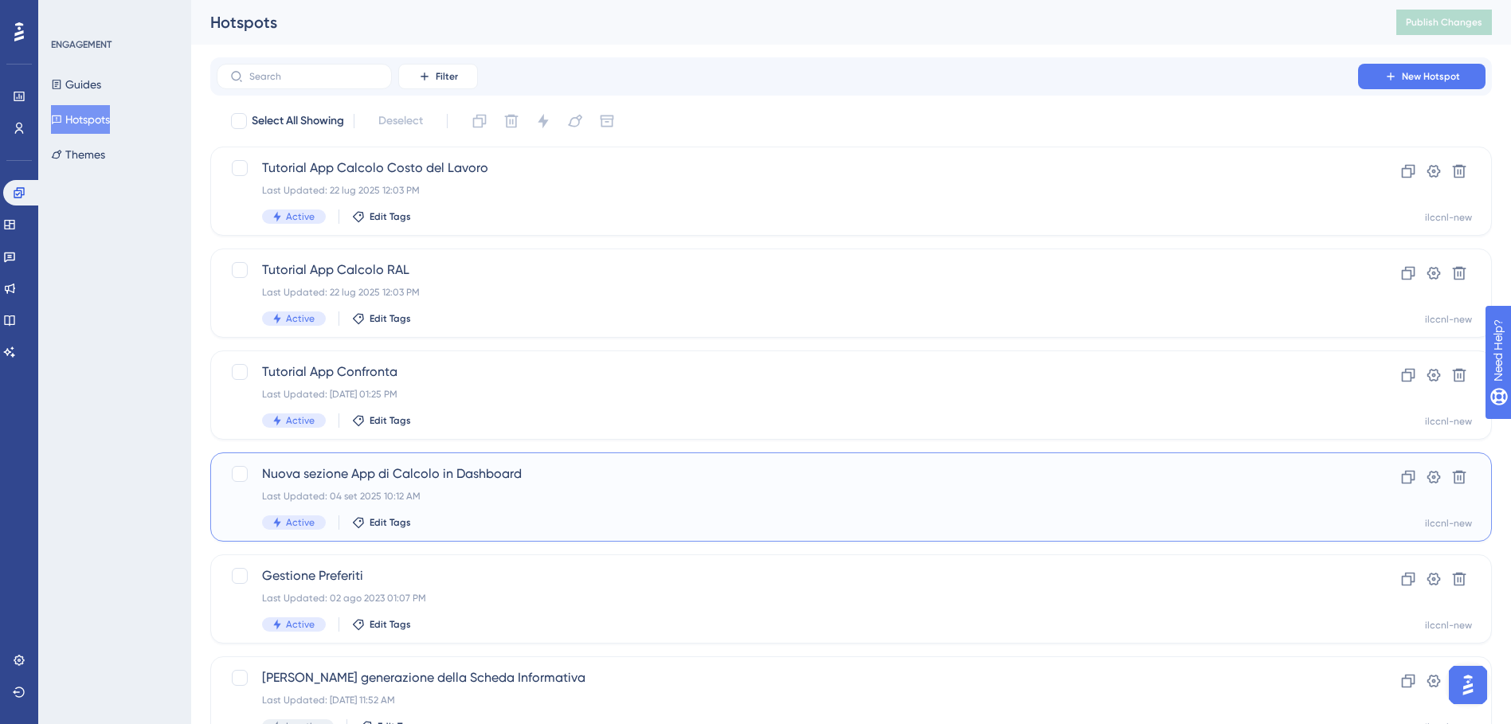
click at [536, 482] on span "Nuova sezione App di Calcolo in Dashboard" at bounding box center [787, 473] width 1050 height 19
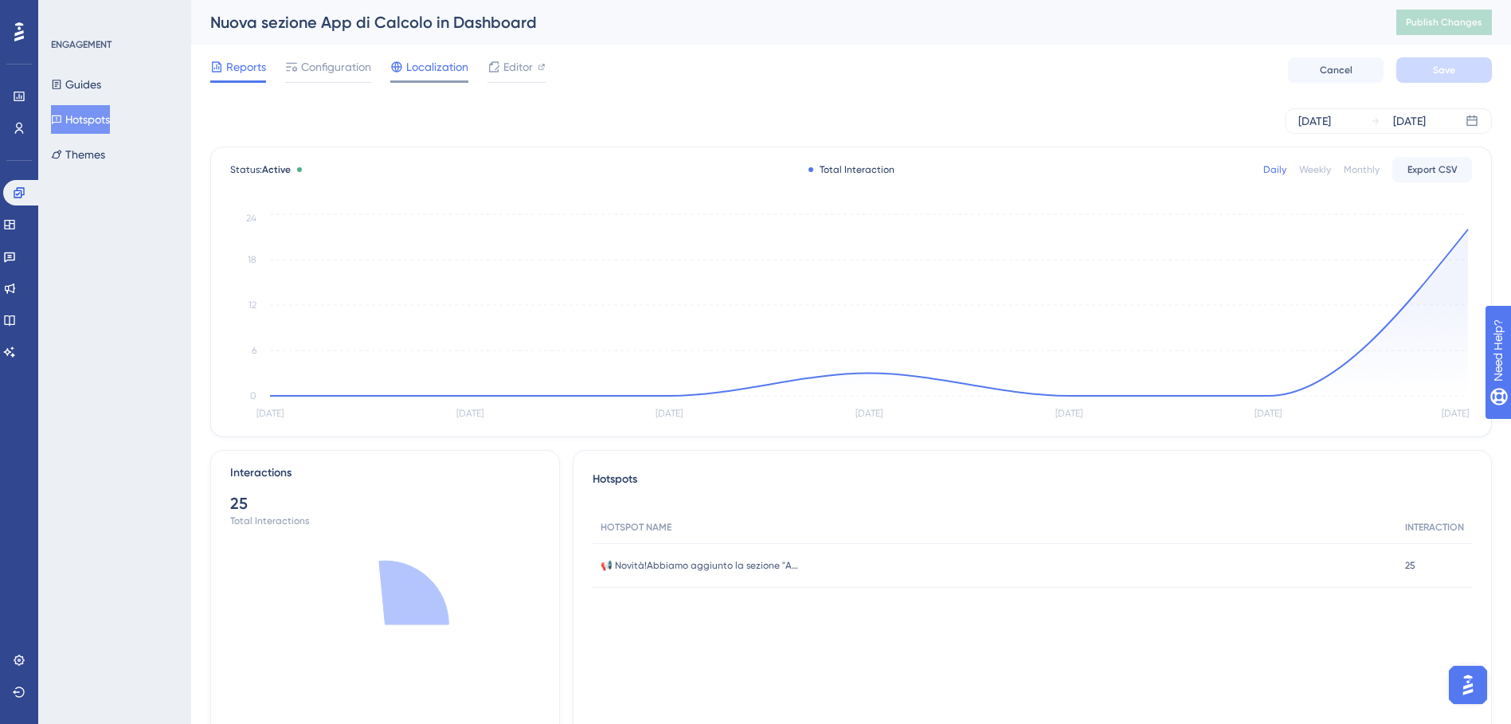
click at [436, 72] on span "Localization" at bounding box center [437, 66] width 62 height 19
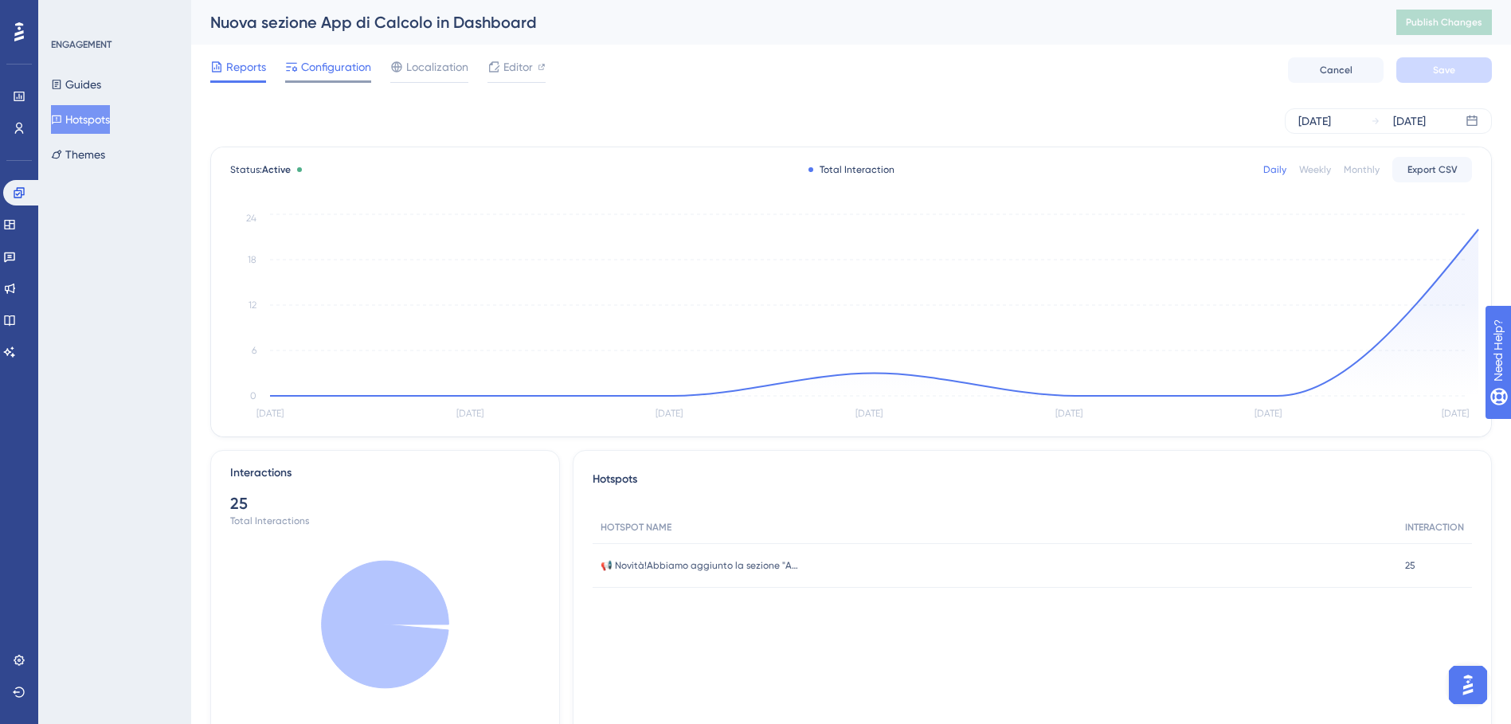
click at [295, 82] on div at bounding box center [328, 81] width 86 height 2
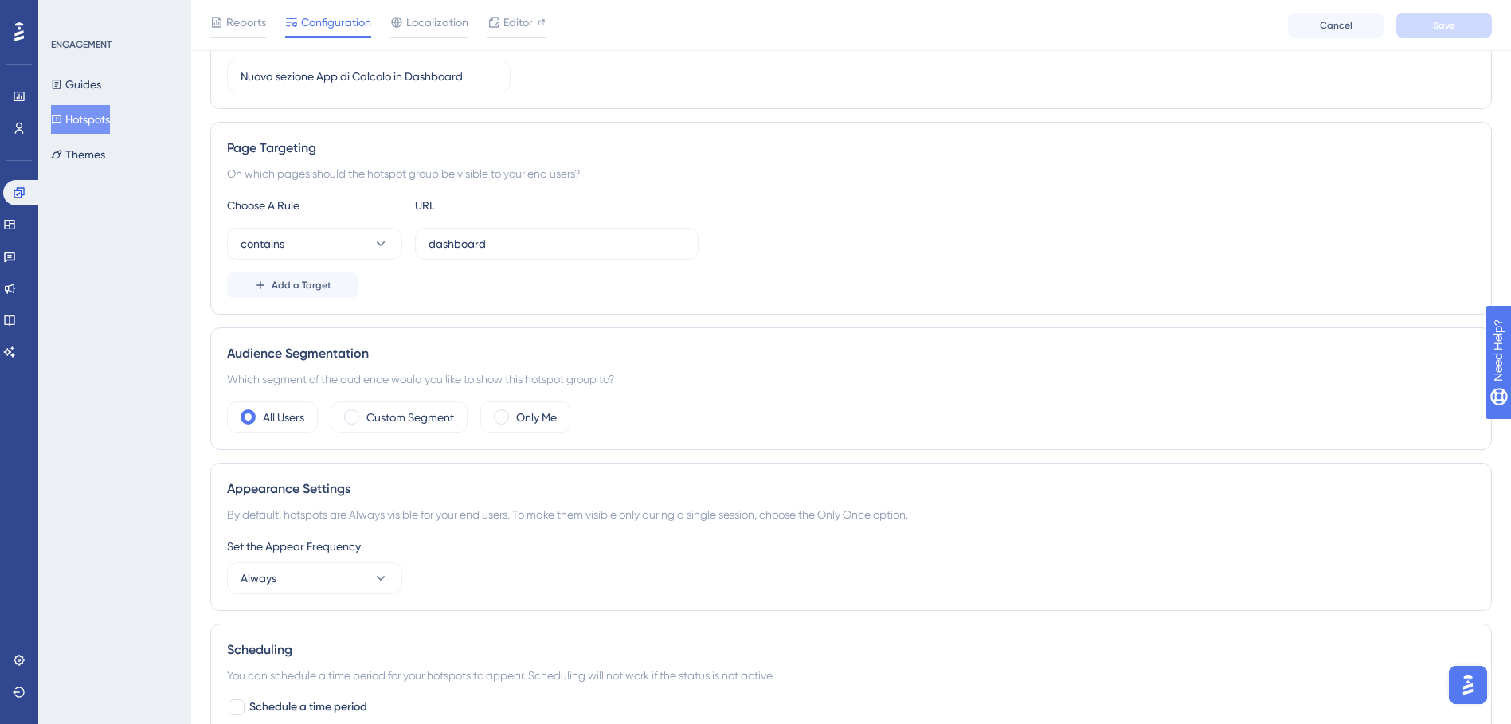
scroll to position [239, 0]
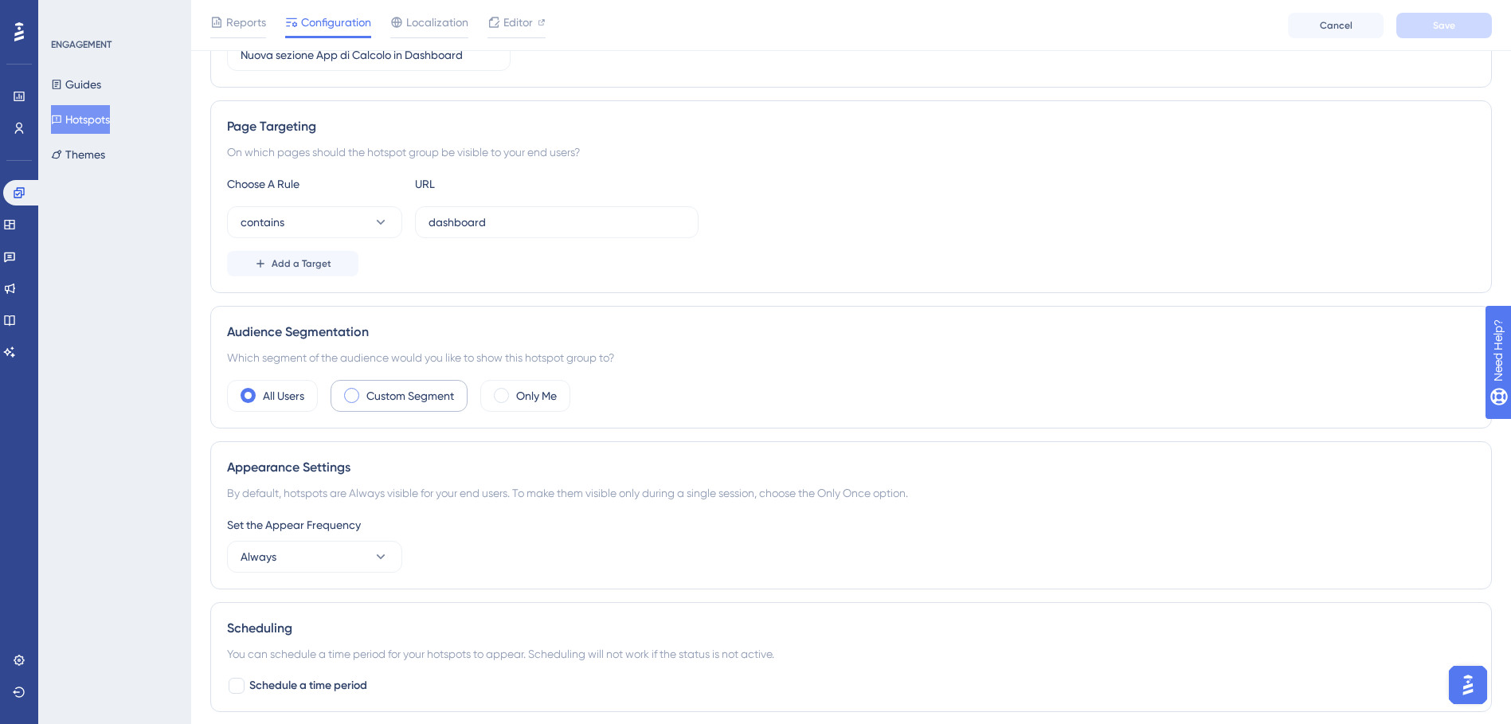
click at [376, 405] on div "Custom Segment" at bounding box center [398, 396] width 137 height 32
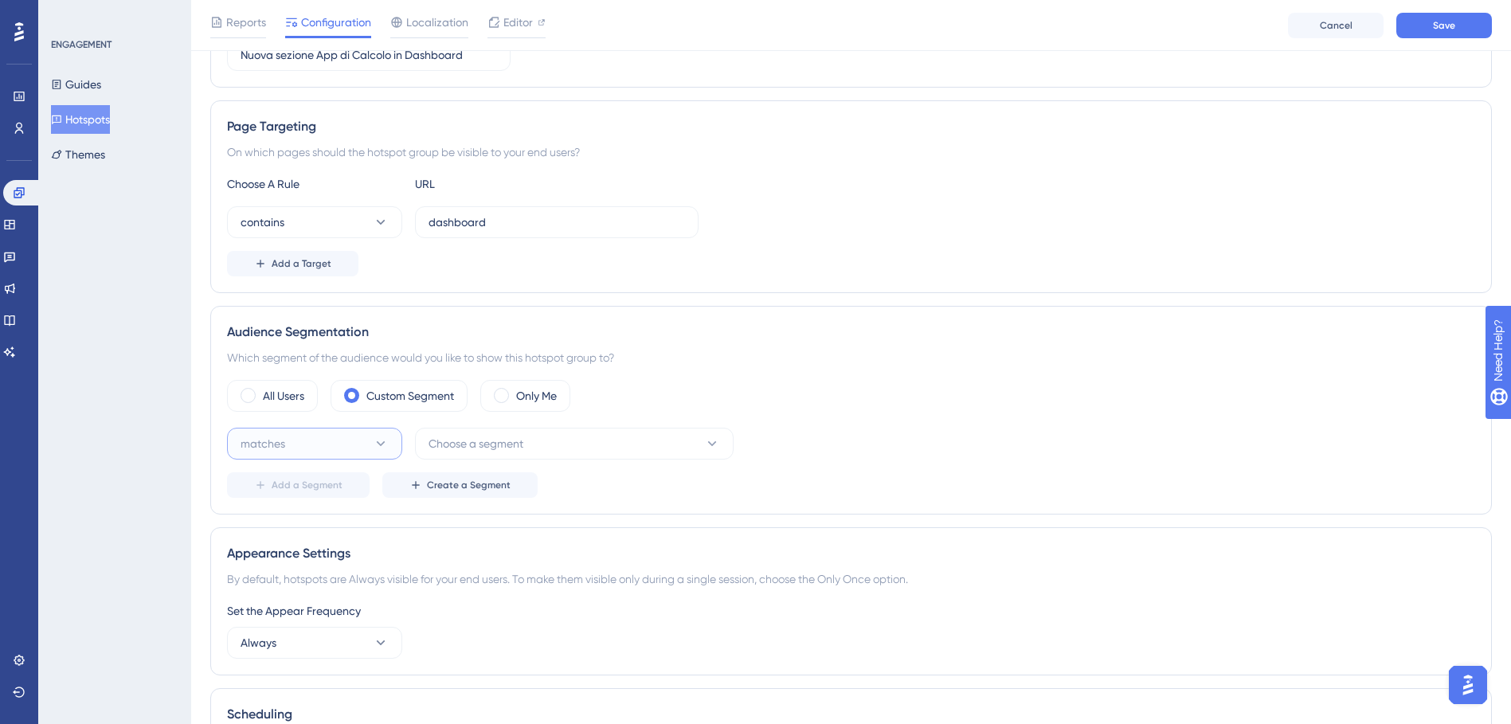
click at [367, 449] on button "matches" at bounding box center [314, 444] width 175 height 32
click at [297, 487] on div "matches matches" at bounding box center [314, 492] width 129 height 32
click at [516, 446] on span "Choose a segment" at bounding box center [475, 443] width 95 height 19
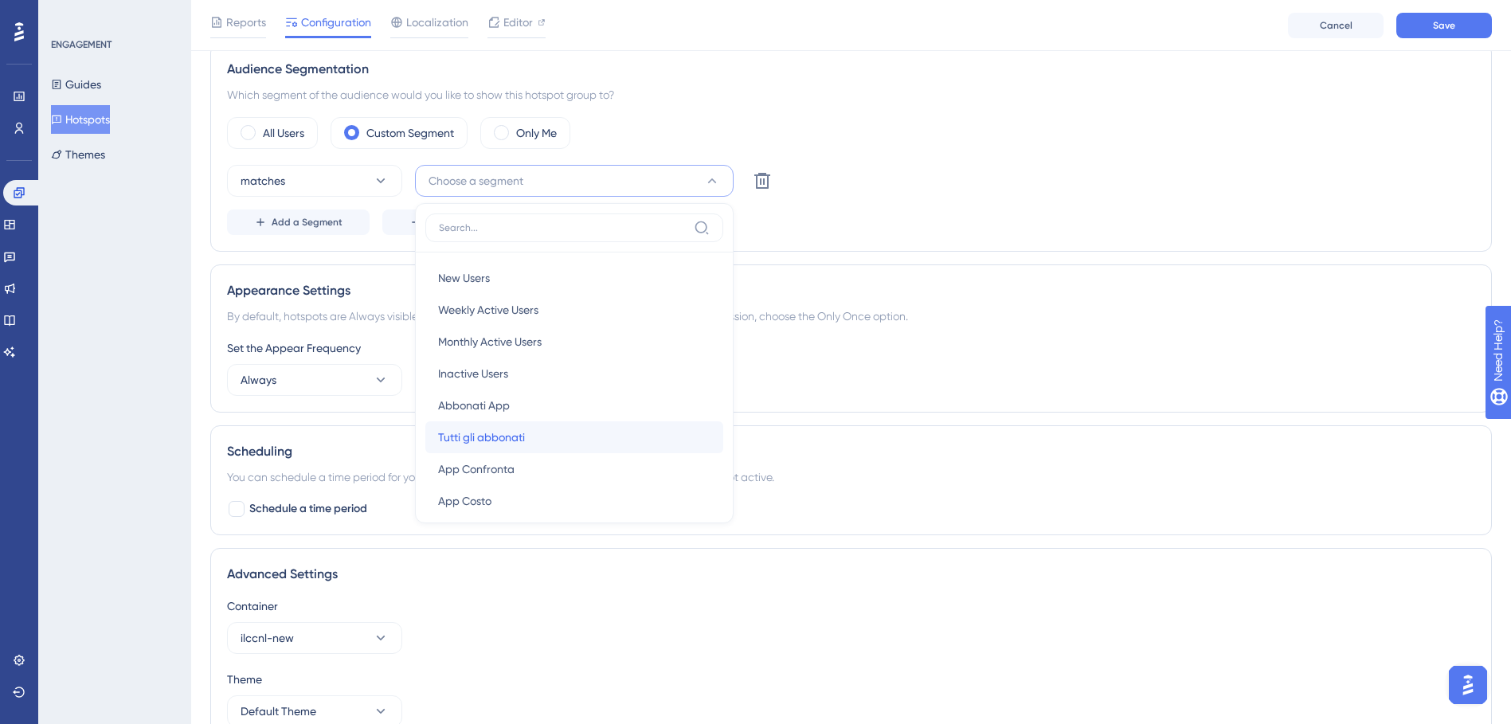
click at [464, 432] on span "Tutti gli abbonati" at bounding box center [481, 437] width 87 height 19
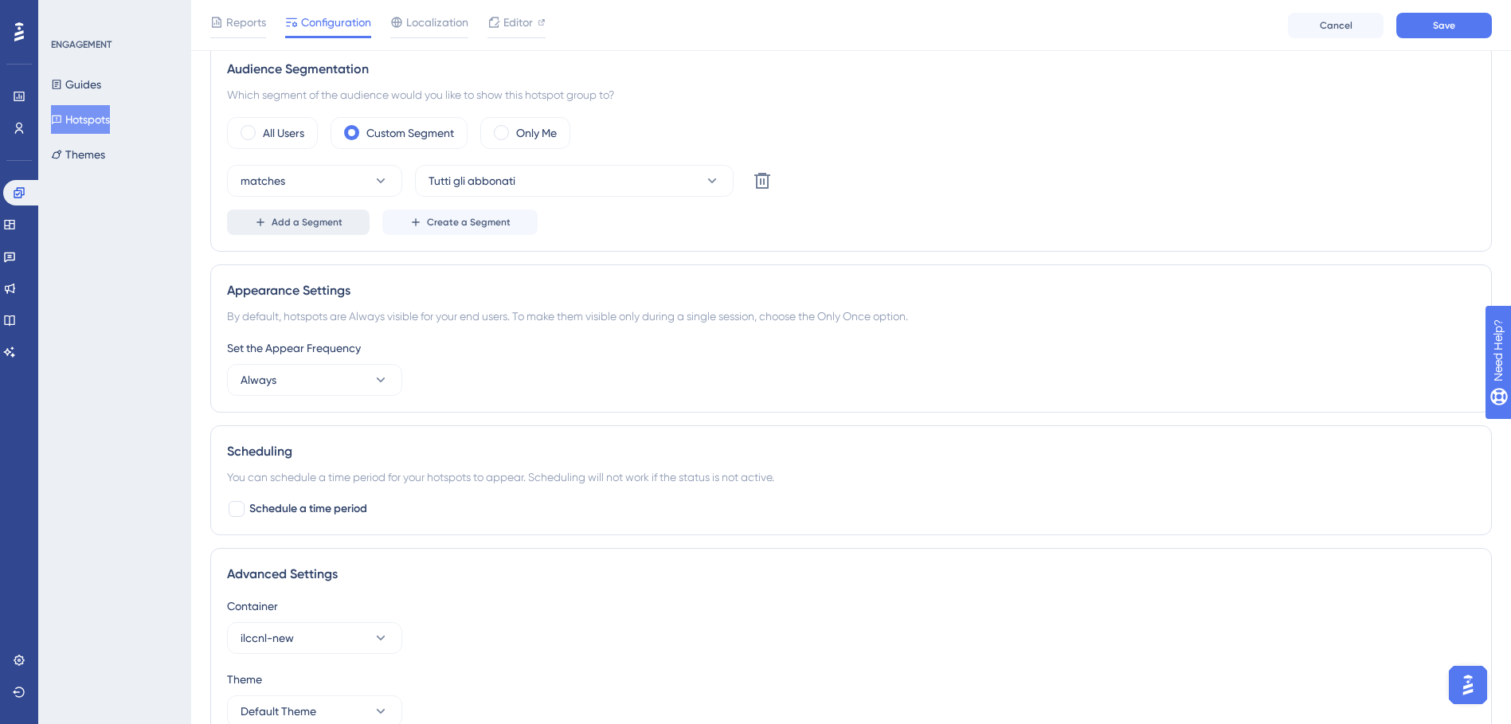
click at [320, 225] on span "Add a Segment" at bounding box center [307, 222] width 71 height 13
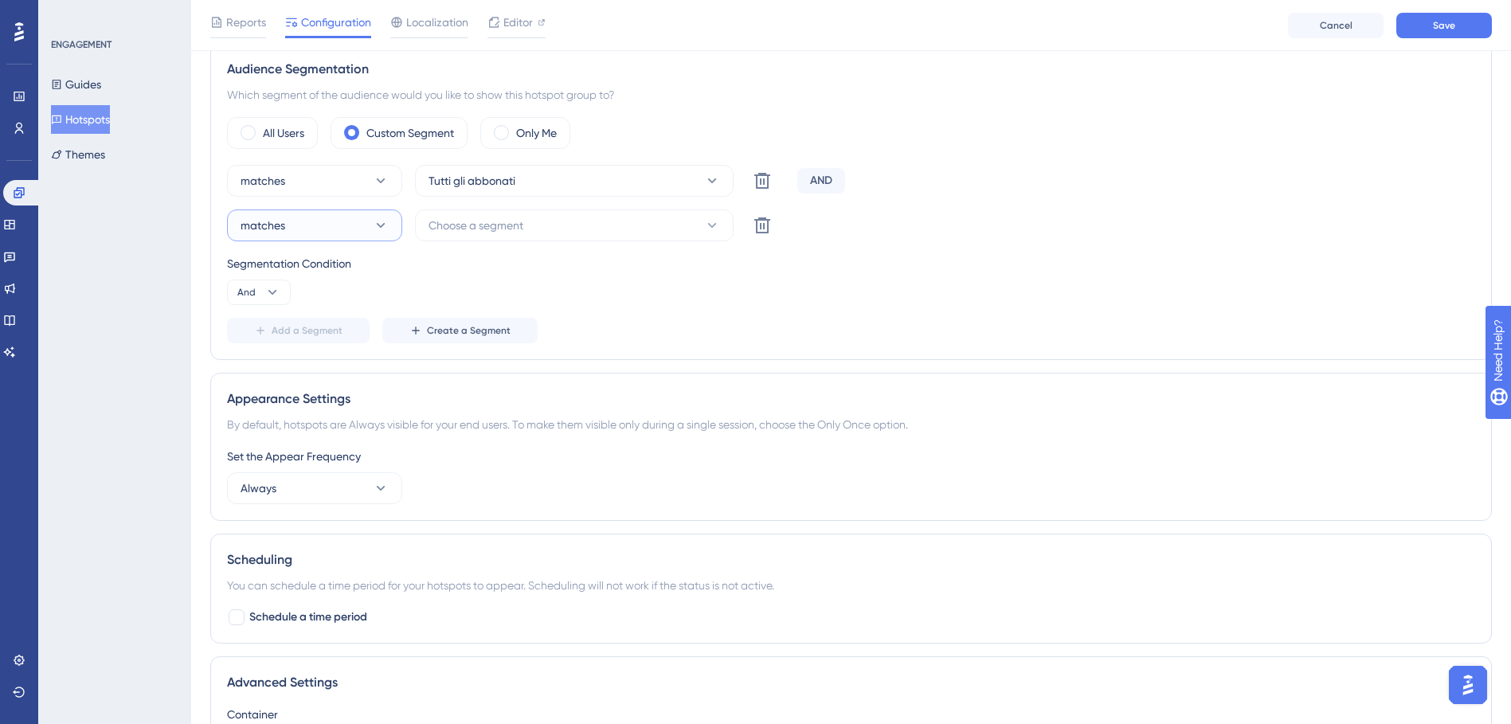
click at [303, 224] on button "matches" at bounding box center [314, 225] width 175 height 32
click at [261, 295] on div "doesn't match doesn't match" at bounding box center [314, 306] width 129 height 32
click at [436, 225] on span "Choose a segment" at bounding box center [475, 225] width 95 height 19
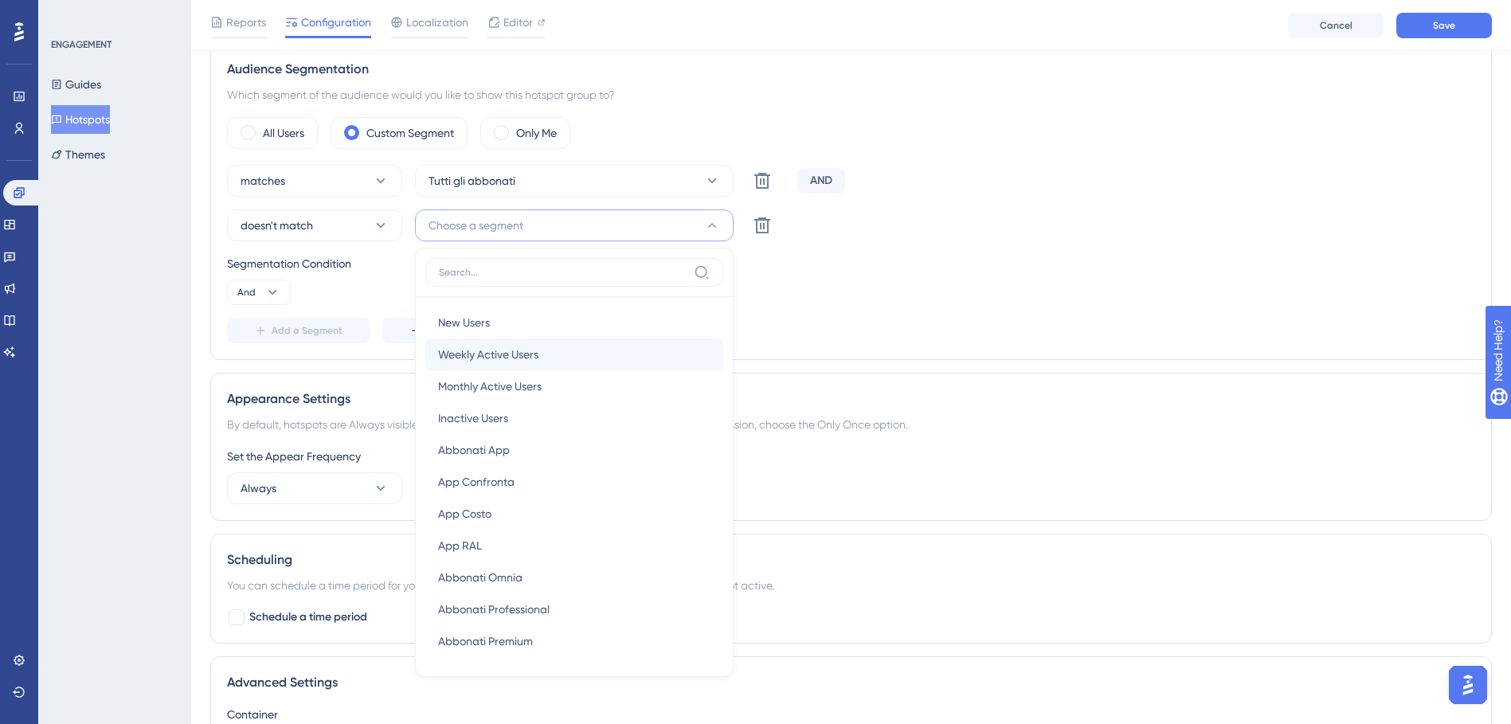
scroll to position [602, 0]
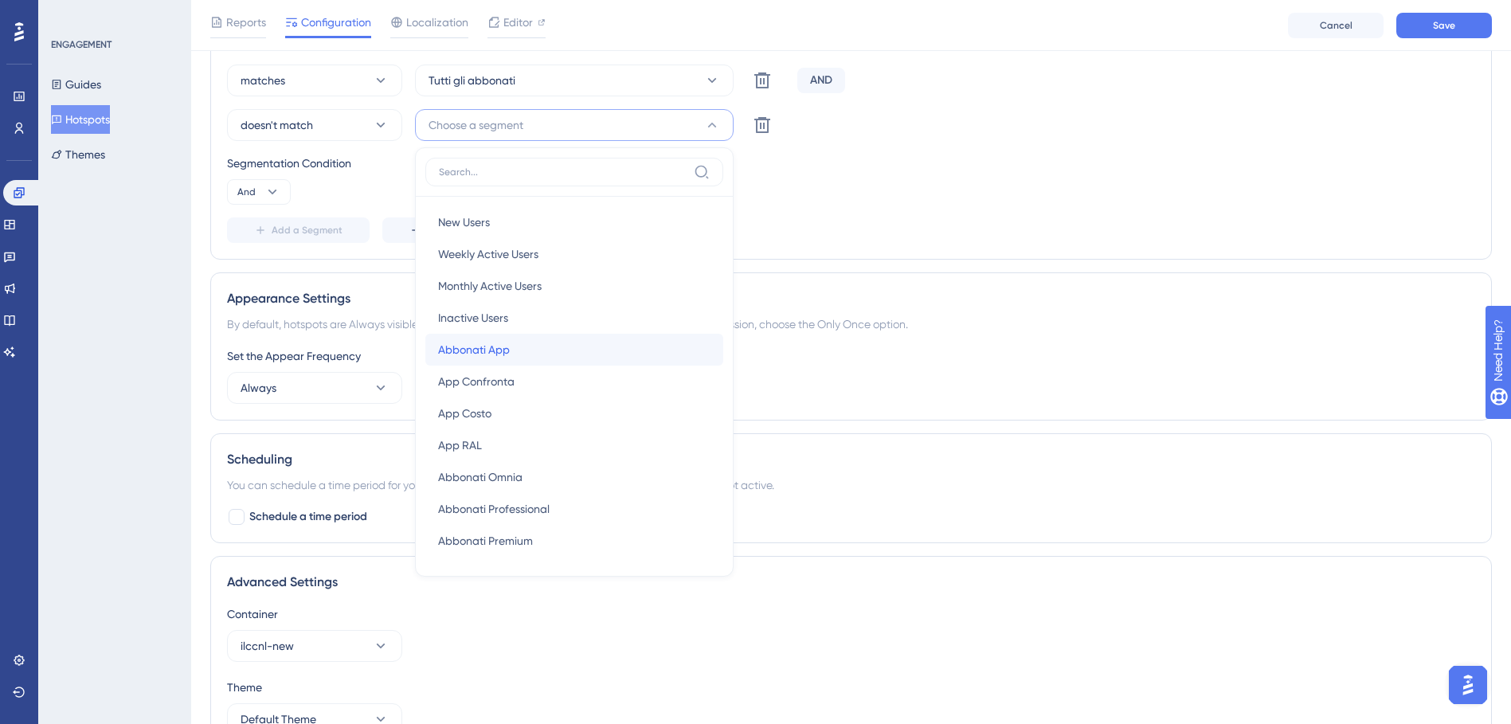
click at [491, 351] on span "Abbonati App" at bounding box center [474, 349] width 72 height 19
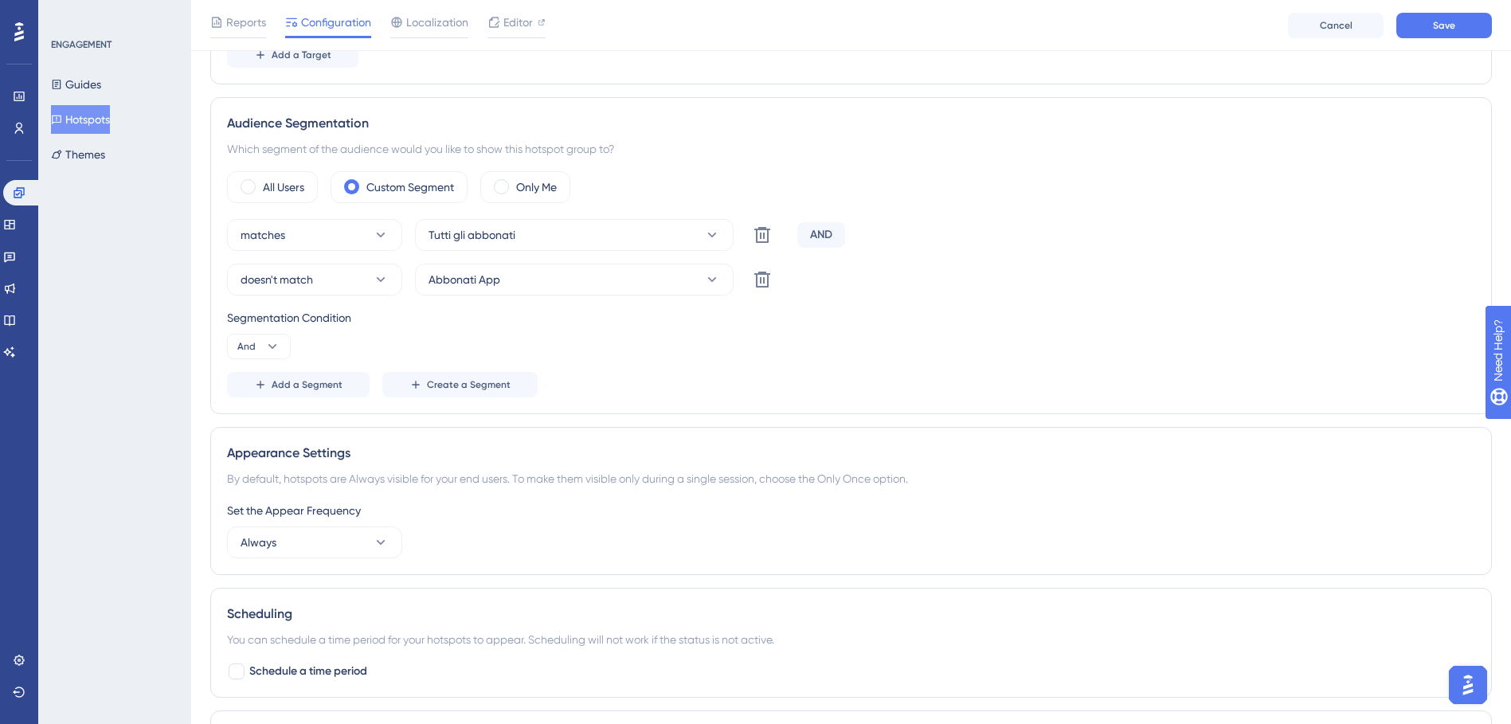
scroll to position [443, 0]
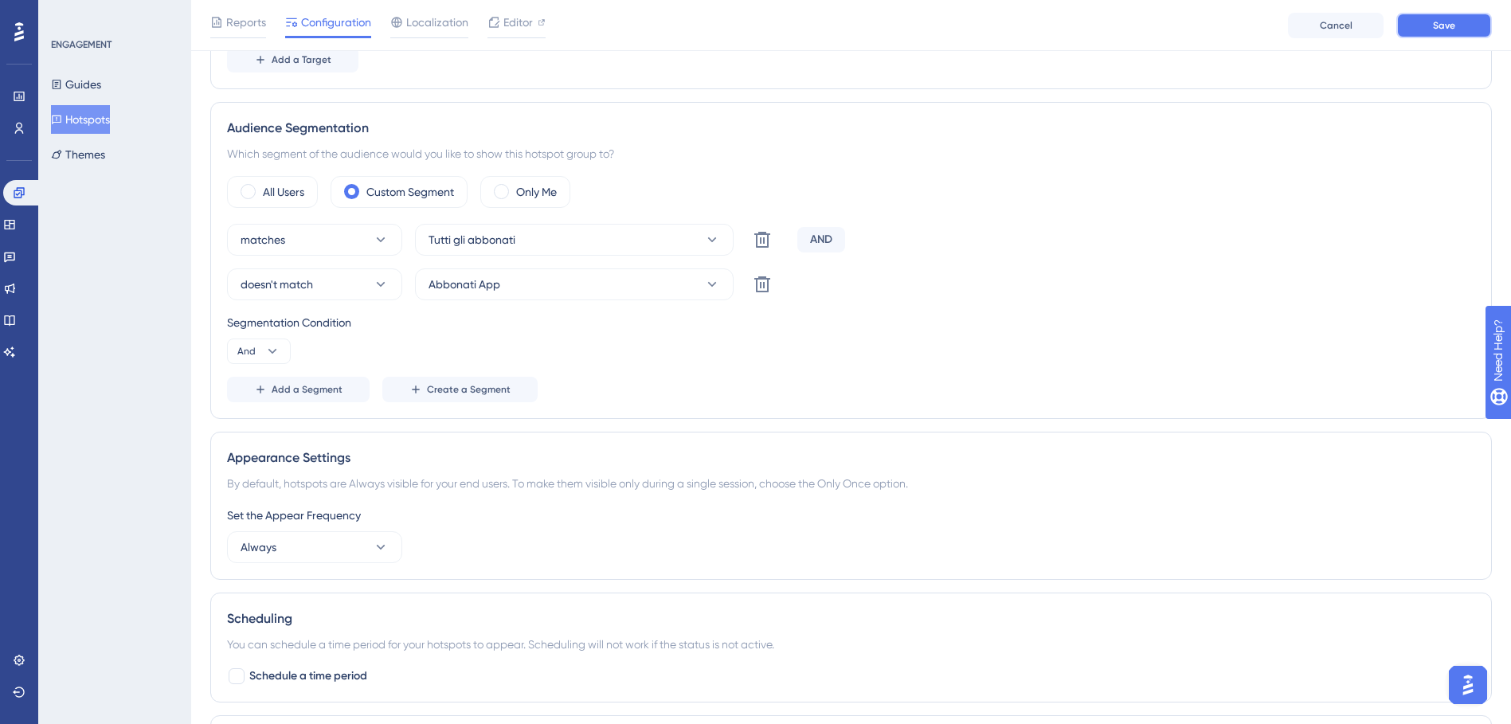
click at [1441, 30] on span "Save" at bounding box center [1444, 25] width 22 height 13
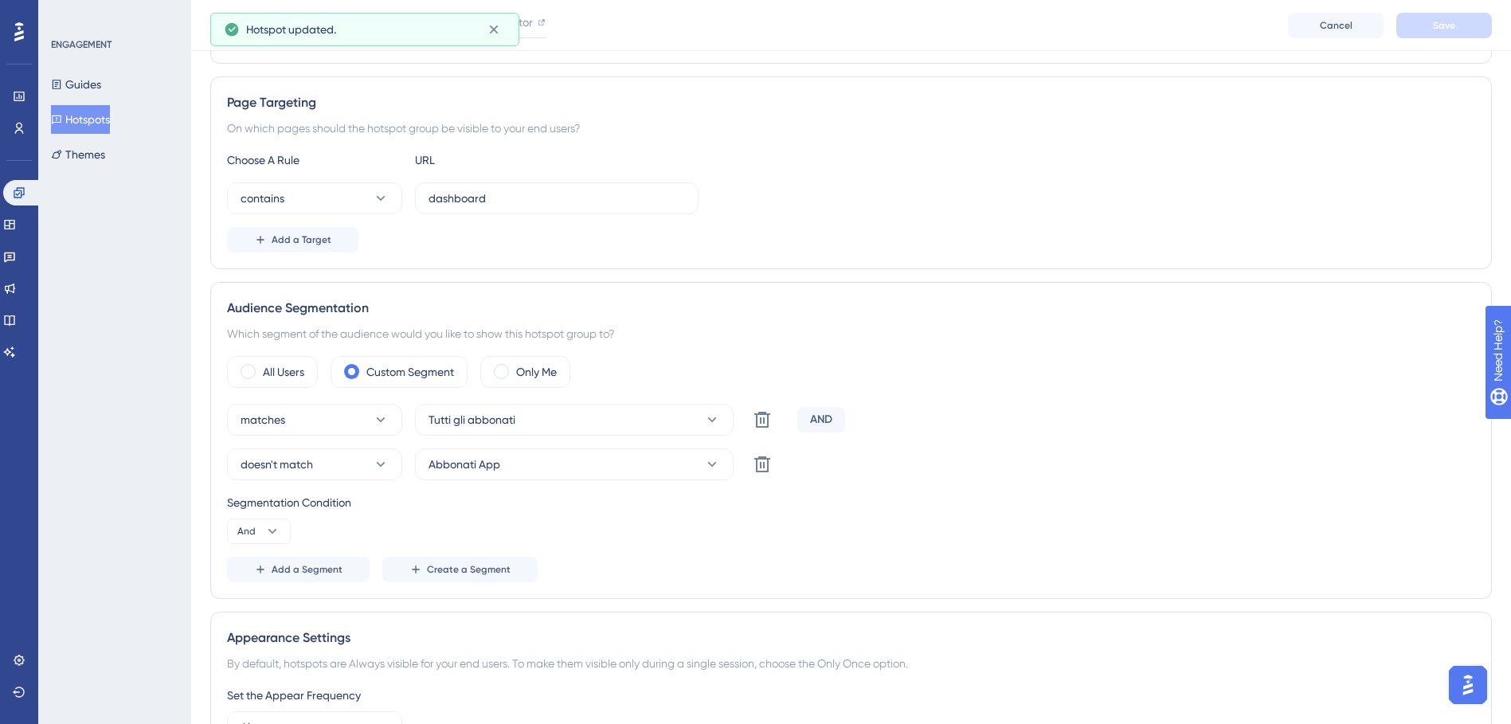
scroll to position [0, 0]
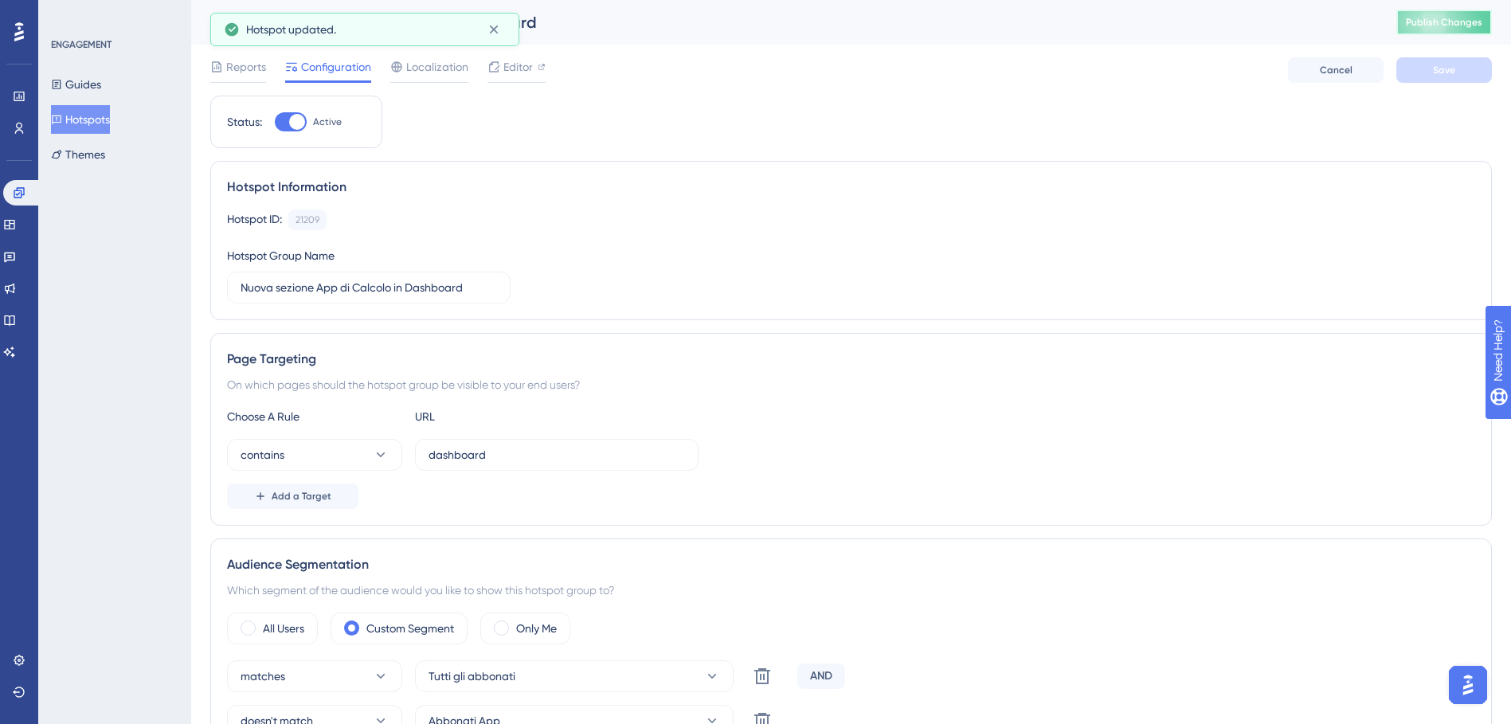
click at [1445, 34] on button "Publish Changes" at bounding box center [1444, 22] width 96 height 25
click at [18, 187] on icon at bounding box center [19, 192] width 13 height 13
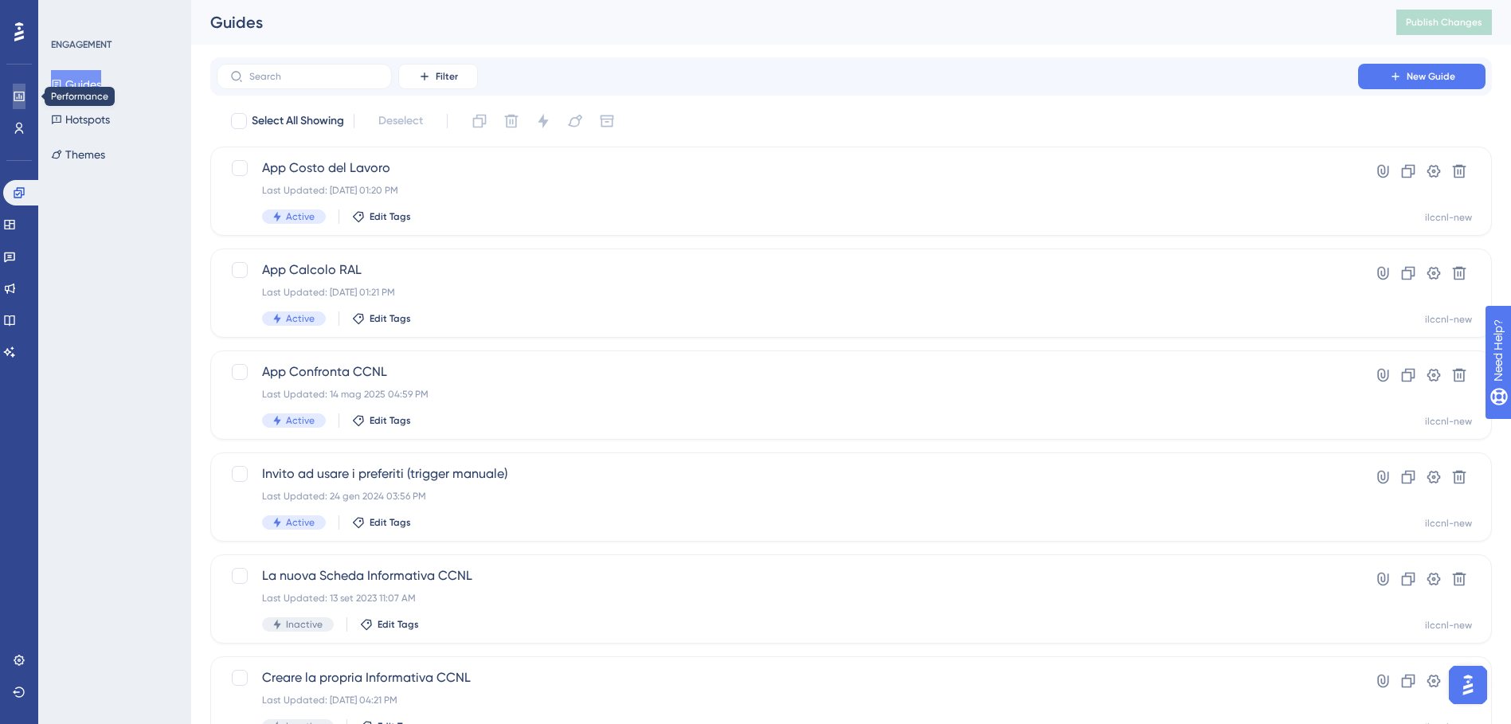
click at [13, 103] on link at bounding box center [19, 96] width 13 height 25
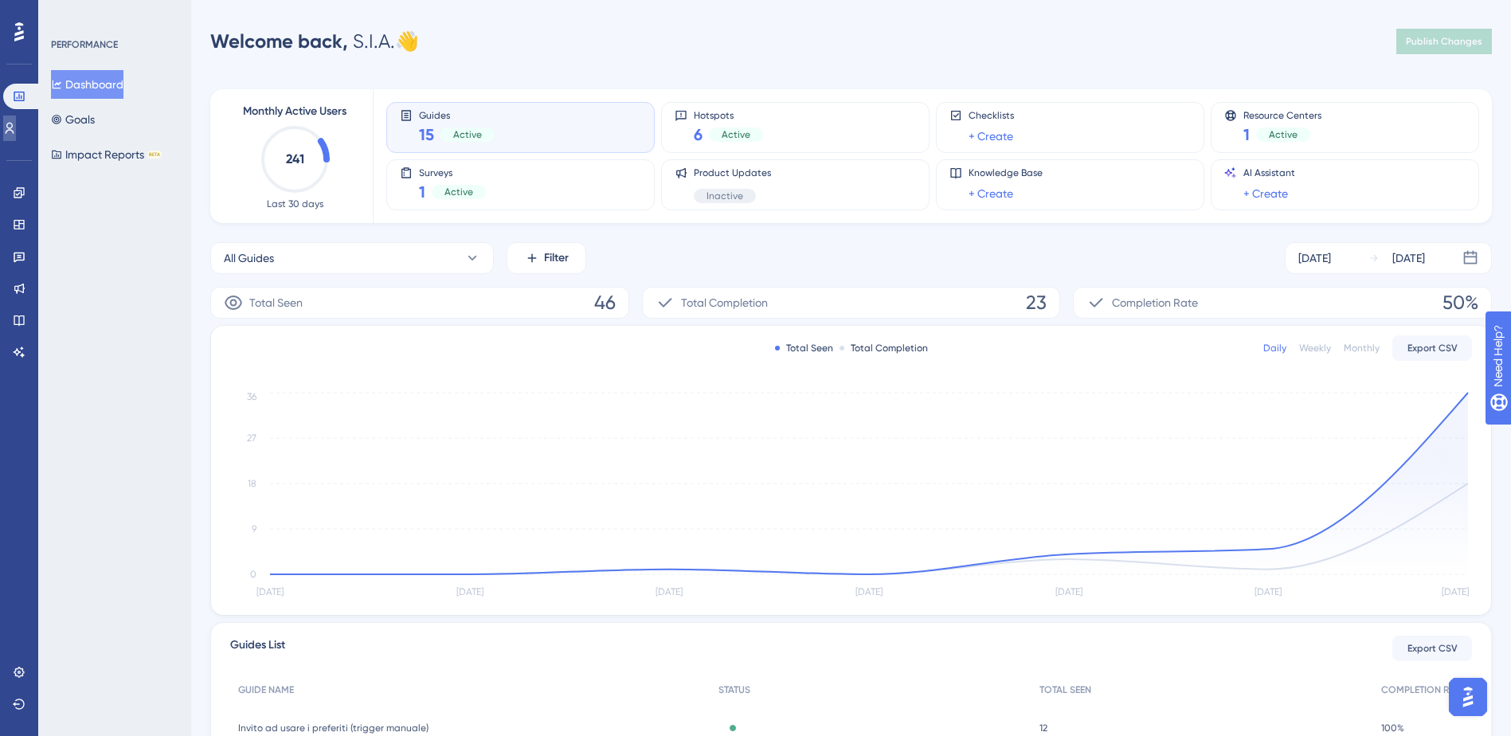
click at [14, 135] on link at bounding box center [9, 127] width 13 height 25
